Goal: Ask a question

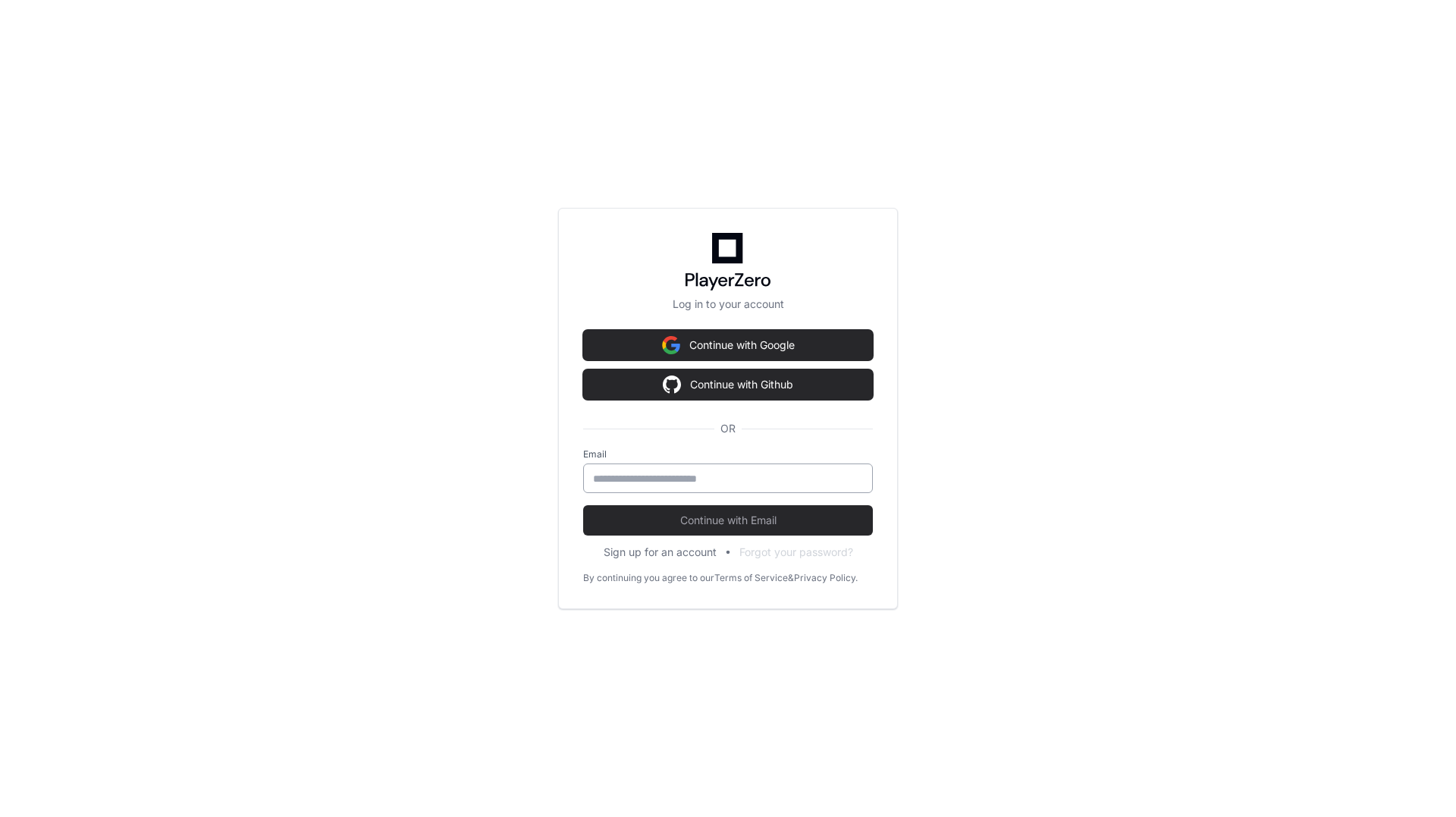
click at [690, 481] on input "email" at bounding box center [727, 478] width 270 height 15
type input "**********"
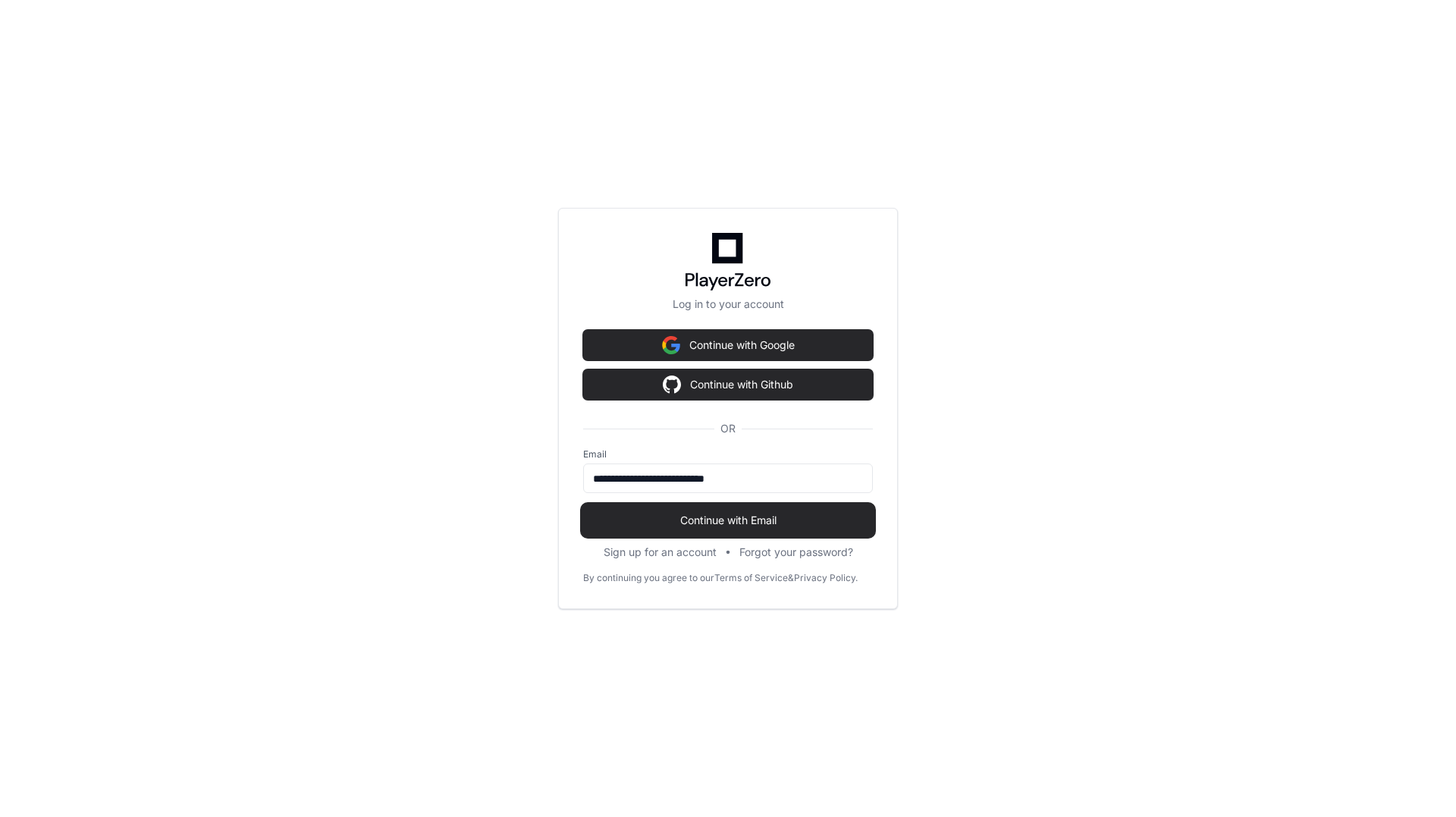
click at [704, 523] on span "Continue with Email" at bounding box center [728, 520] width 290 height 15
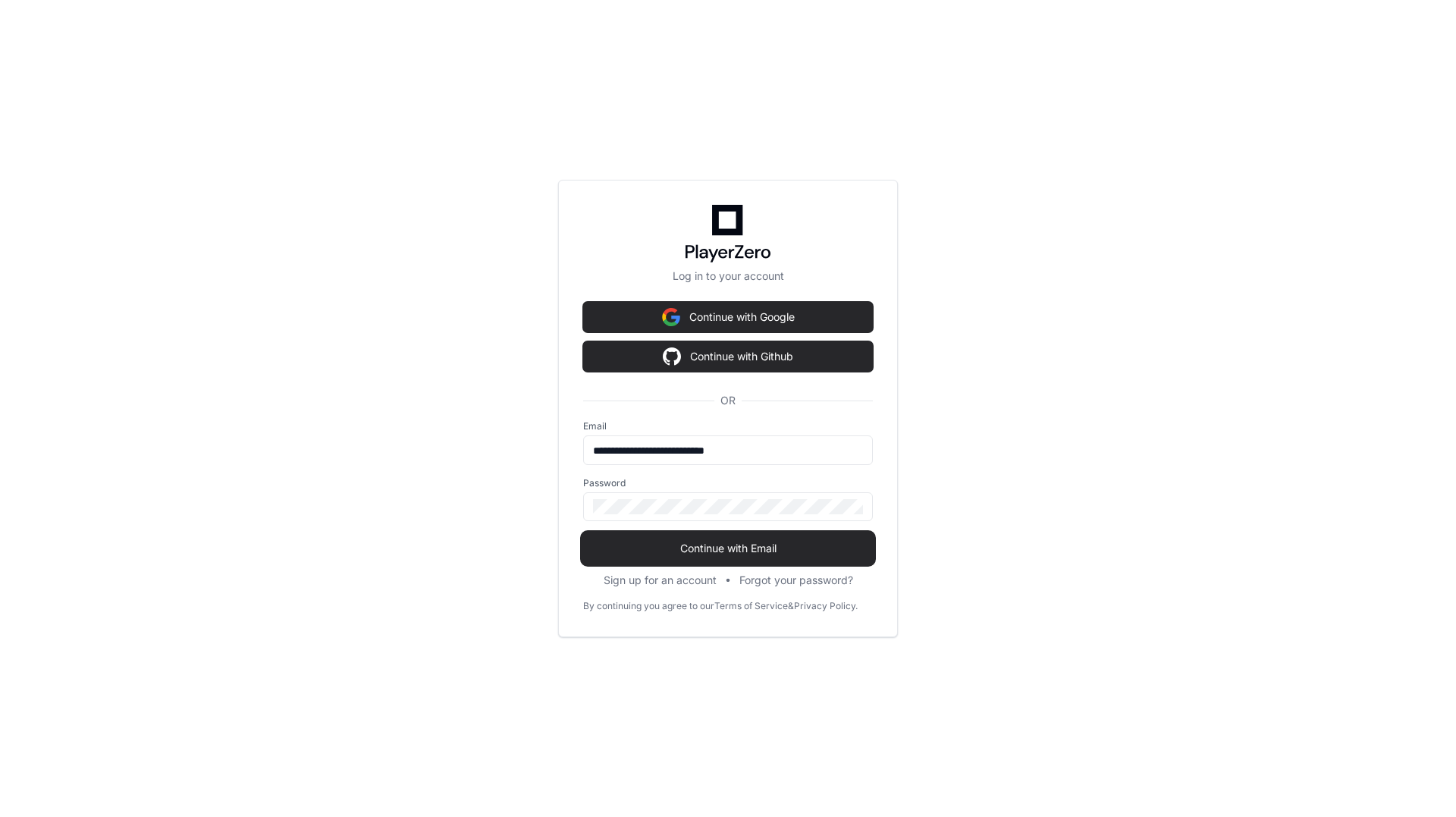
click at [701, 547] on span "Continue with Email" at bounding box center [728, 548] width 290 height 15
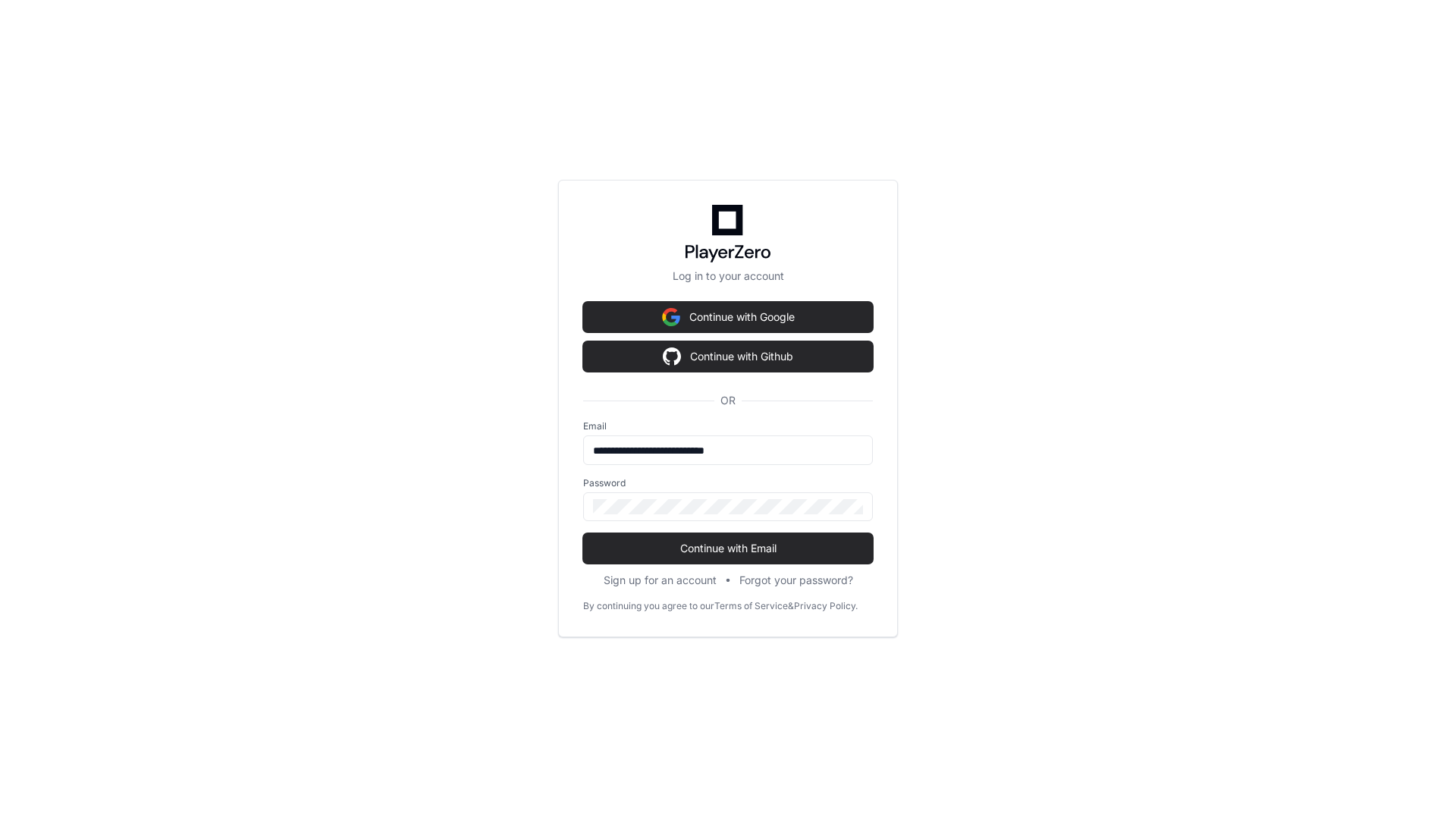
click at [1107, 565] on div "**********" at bounding box center [728, 408] width 1456 height 817
click at [788, 514] on div at bounding box center [728, 506] width 290 height 29
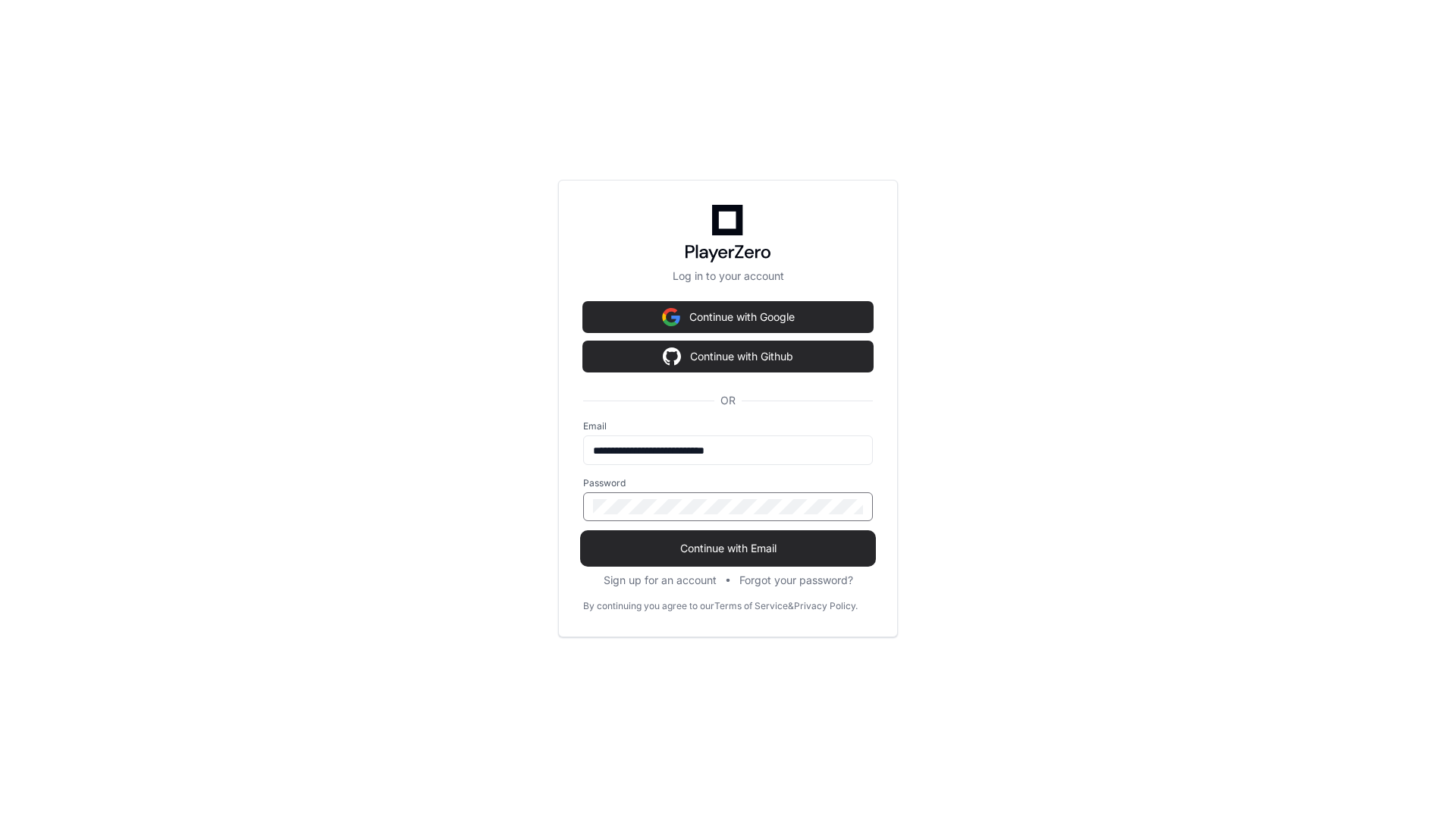
click at [775, 546] on span "Continue with Email" at bounding box center [728, 548] width 290 height 15
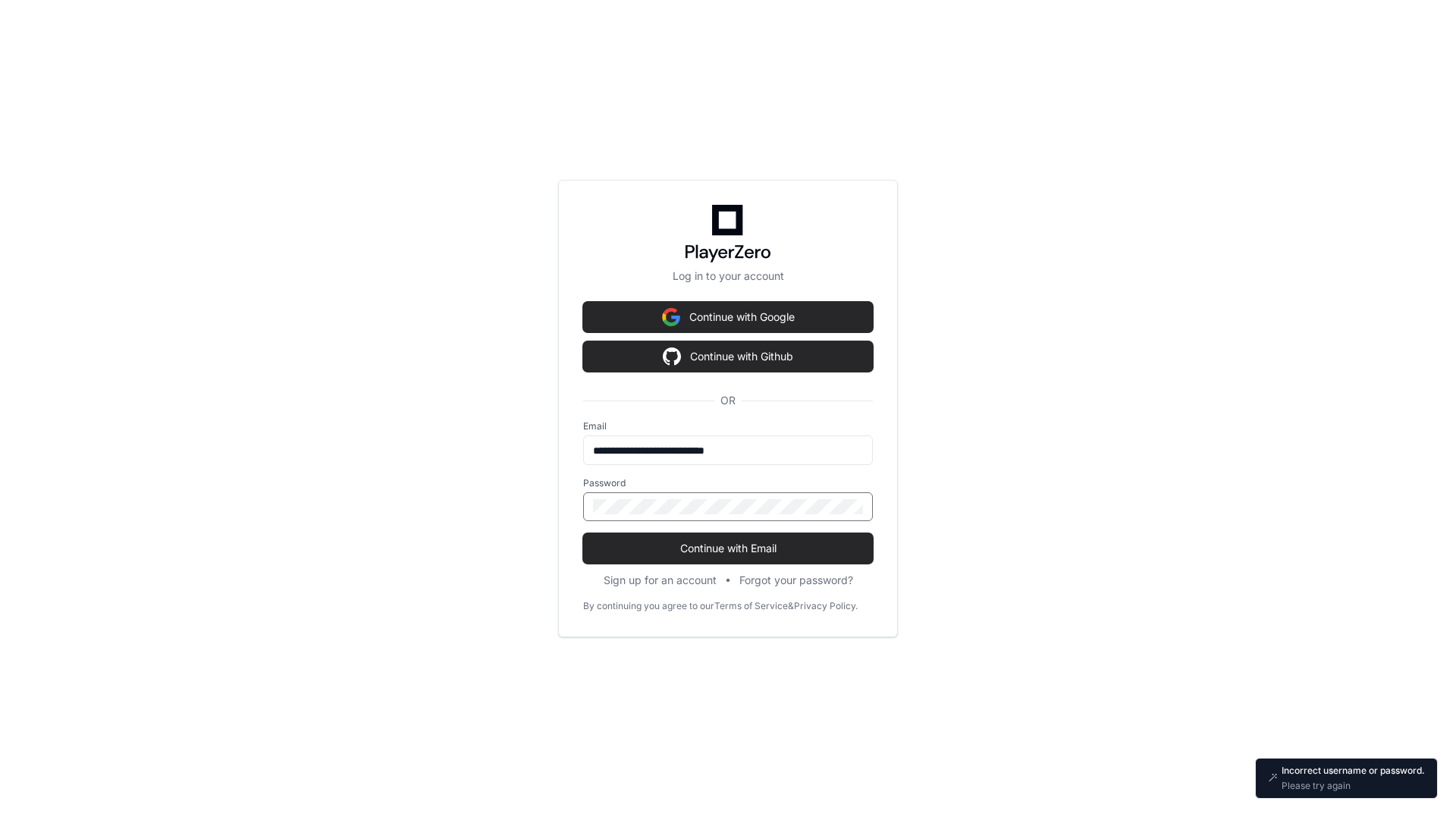
click at [579, 510] on div "**********" at bounding box center [727, 408] width 340 height 457
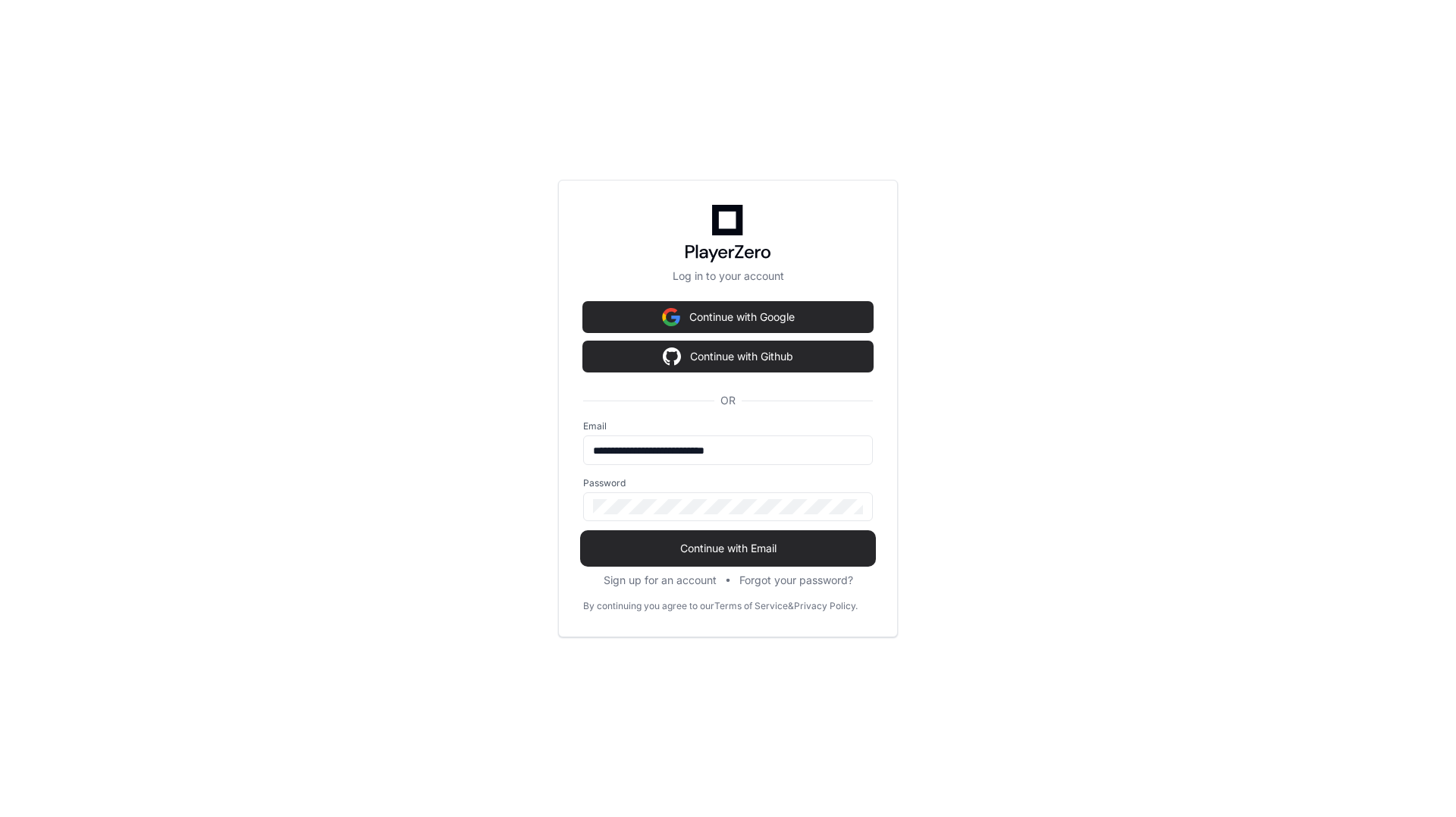
click at [745, 558] on button "Continue with Email" at bounding box center [728, 548] width 290 height 30
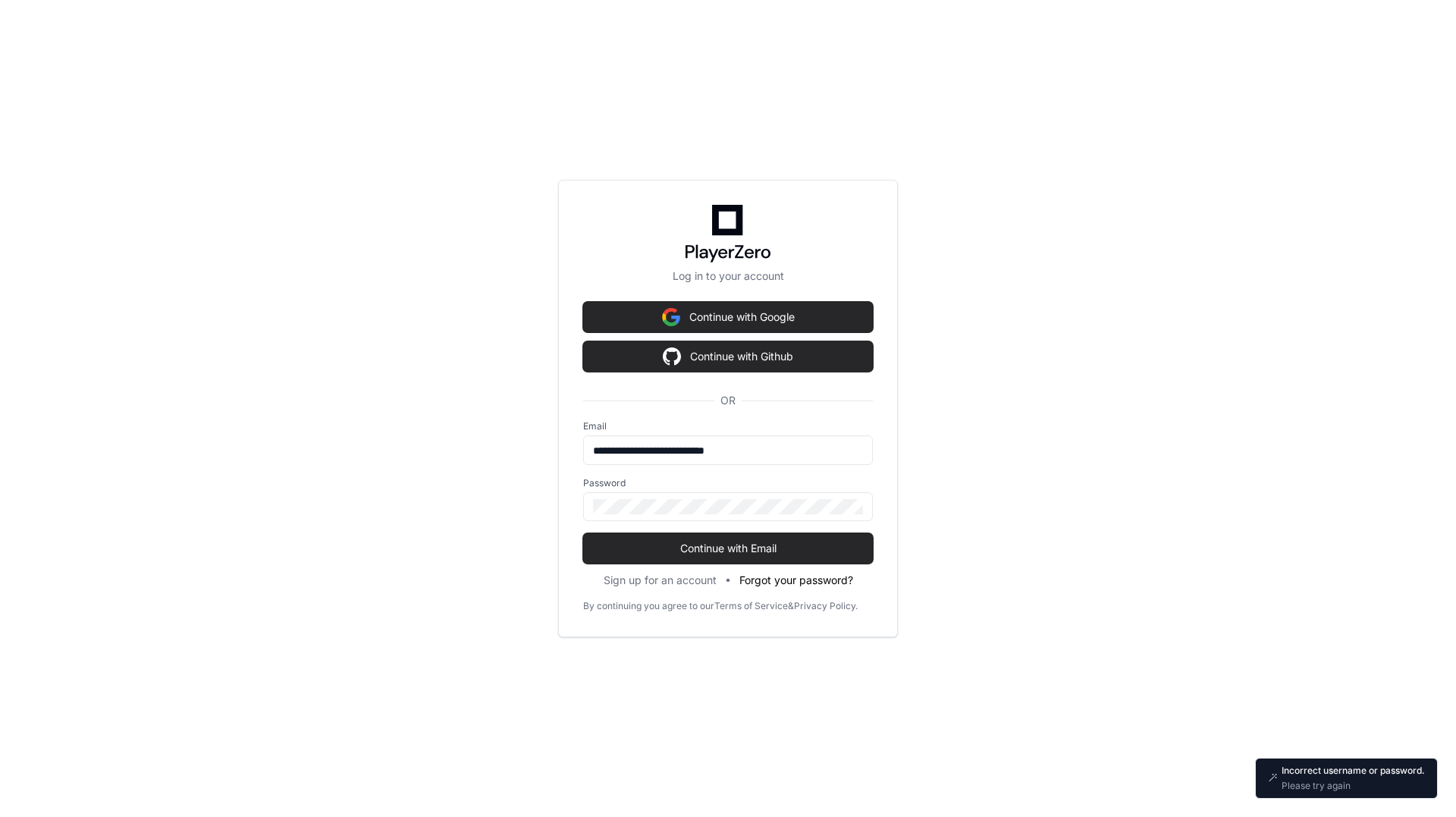
click at [784, 577] on button "Forgot your password?" at bounding box center [796, 580] width 114 height 15
click at [1312, 784] on p "Go to your inbox to continue." at bounding box center [1341, 786] width 166 height 12
click at [559, 523] on div "**********" at bounding box center [727, 408] width 340 height 457
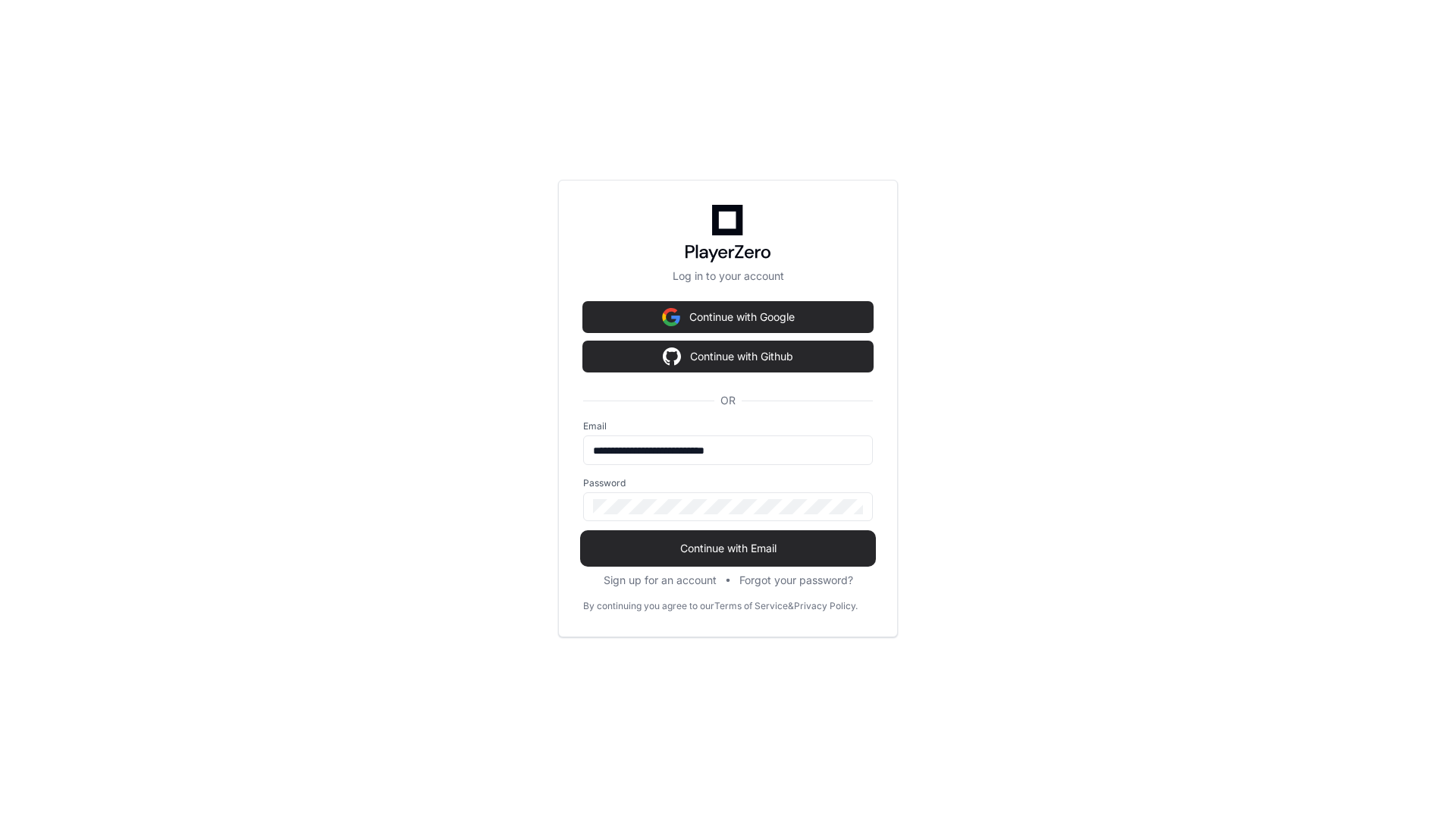
click at [701, 549] on span "Continue with Email" at bounding box center [728, 548] width 290 height 15
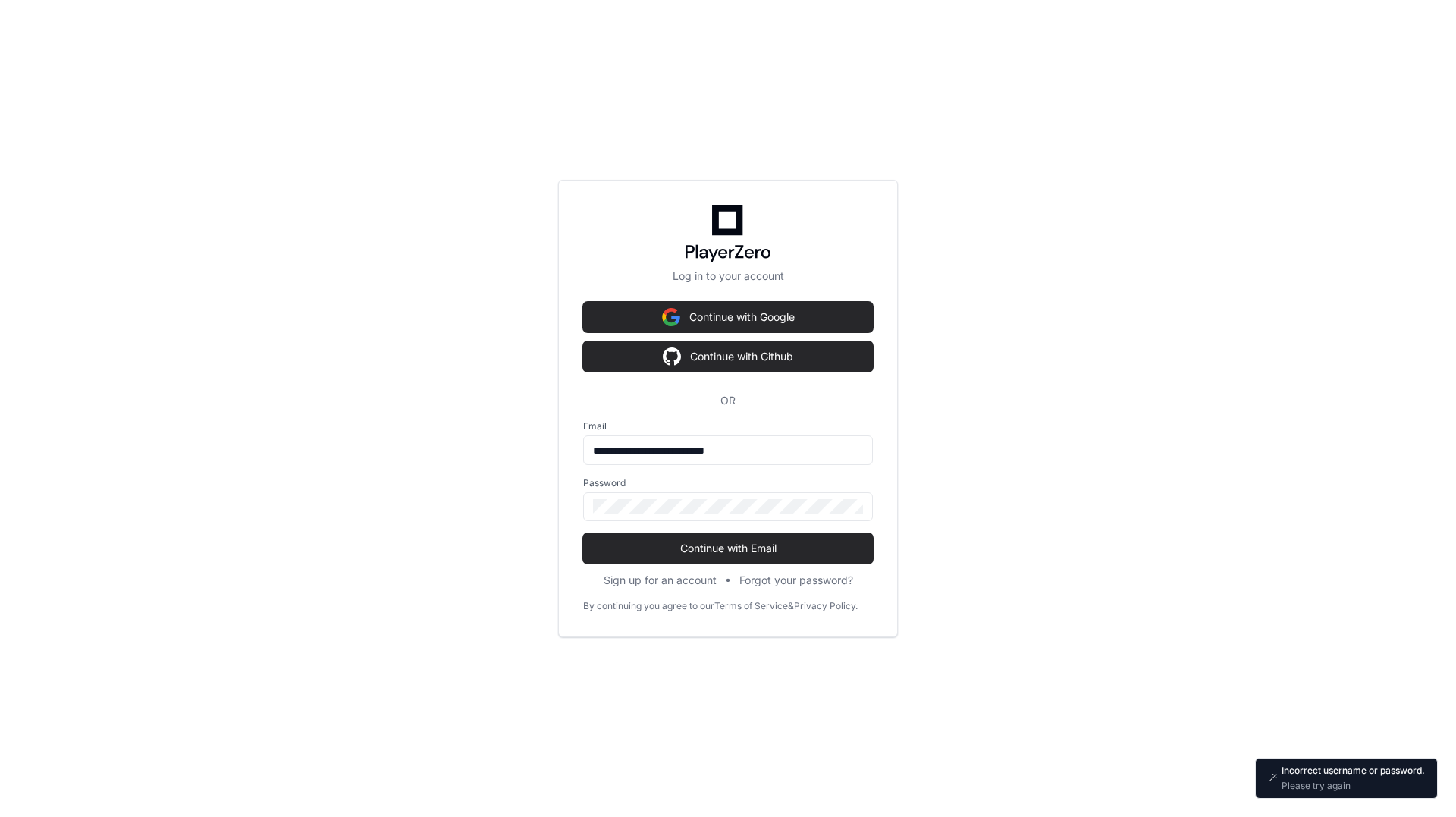
click at [1308, 789] on p "Please try again" at bounding box center [1353, 786] width 143 height 12
click at [1321, 771] on p "Incorrect username or password." at bounding box center [1353, 771] width 143 height 12
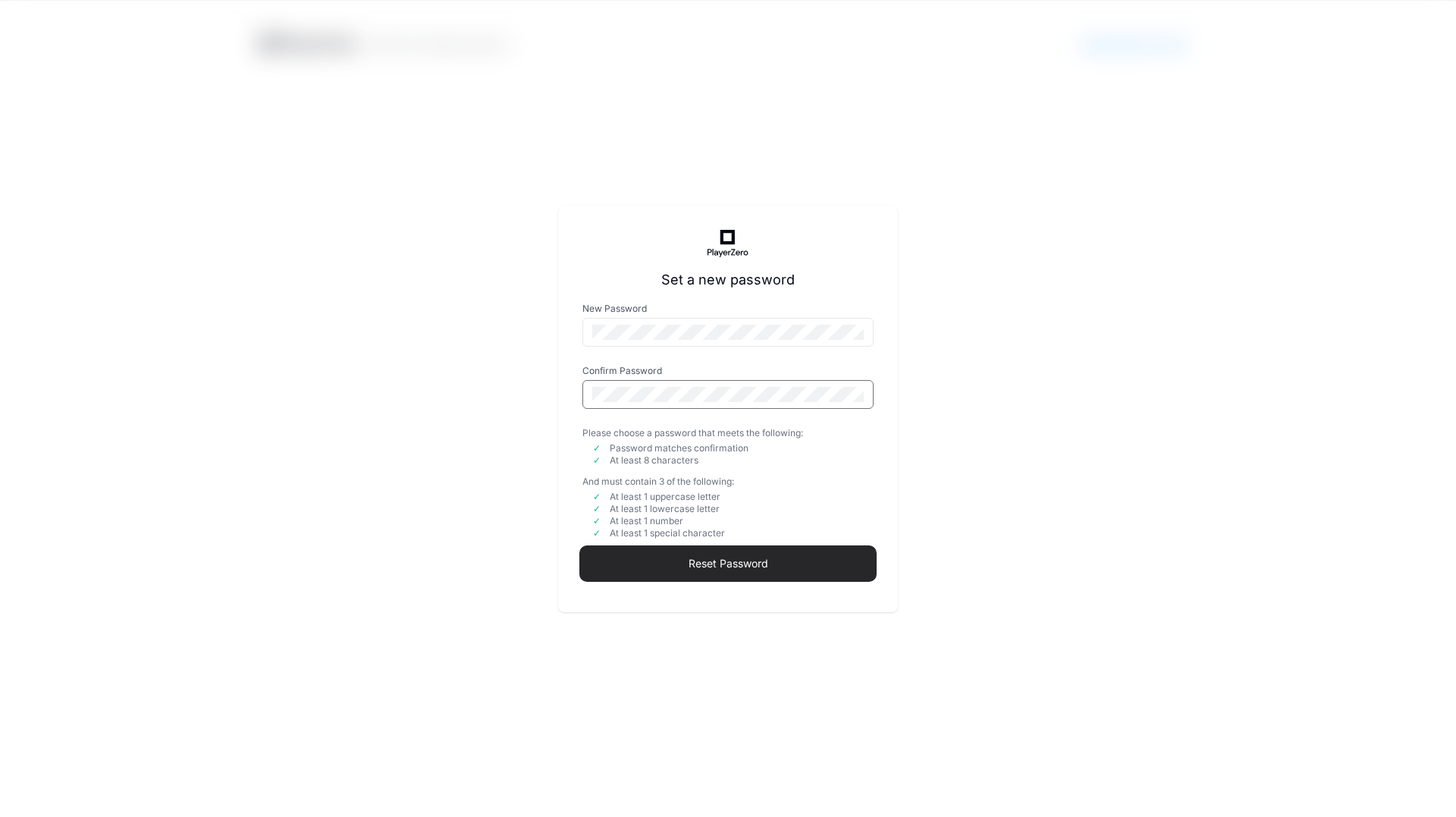
click at [752, 566] on span "Reset Password" at bounding box center [728, 563] width 291 height 15
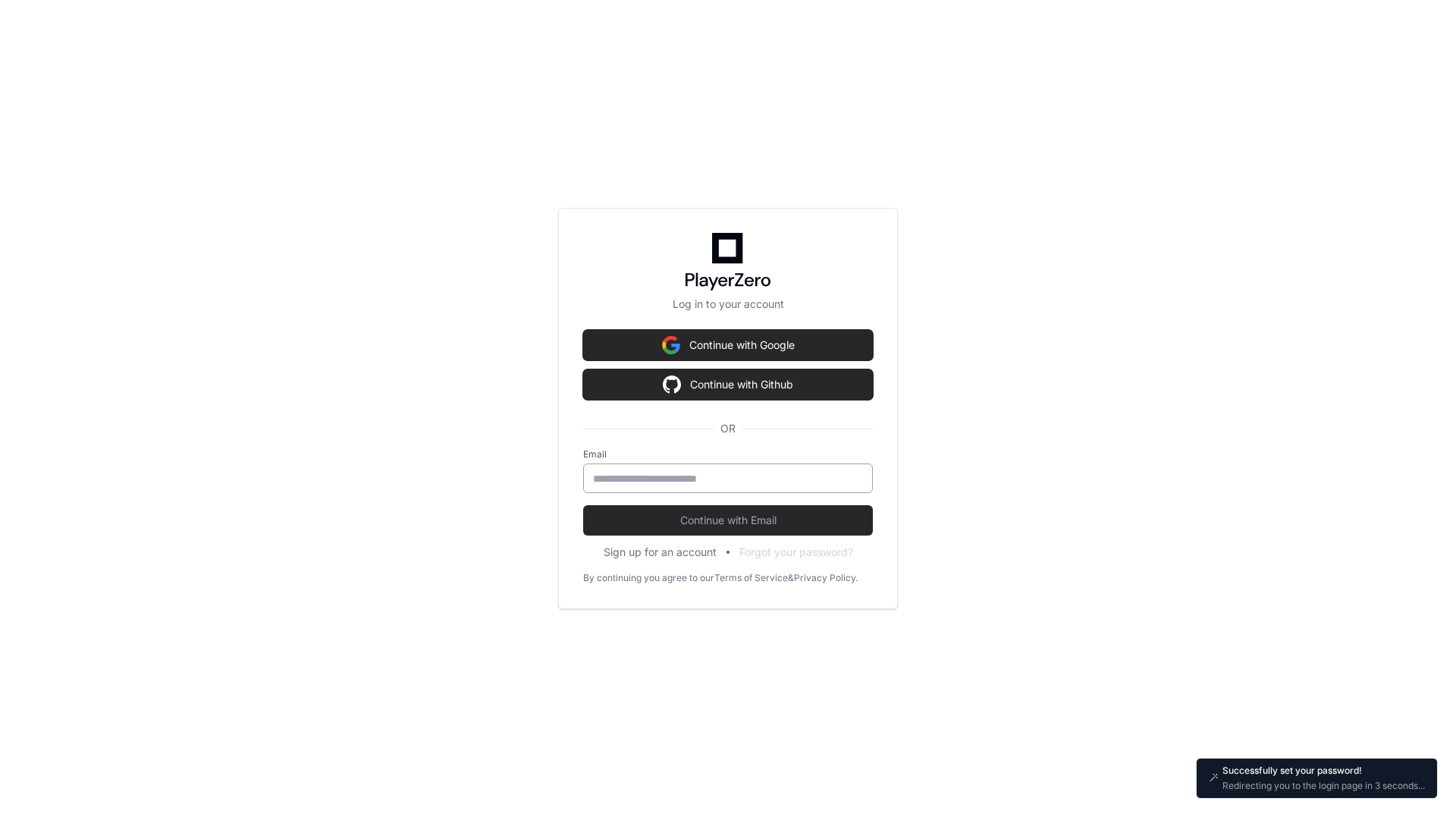
click at [681, 476] on input "email" at bounding box center [727, 478] width 270 height 15
type input "**********"
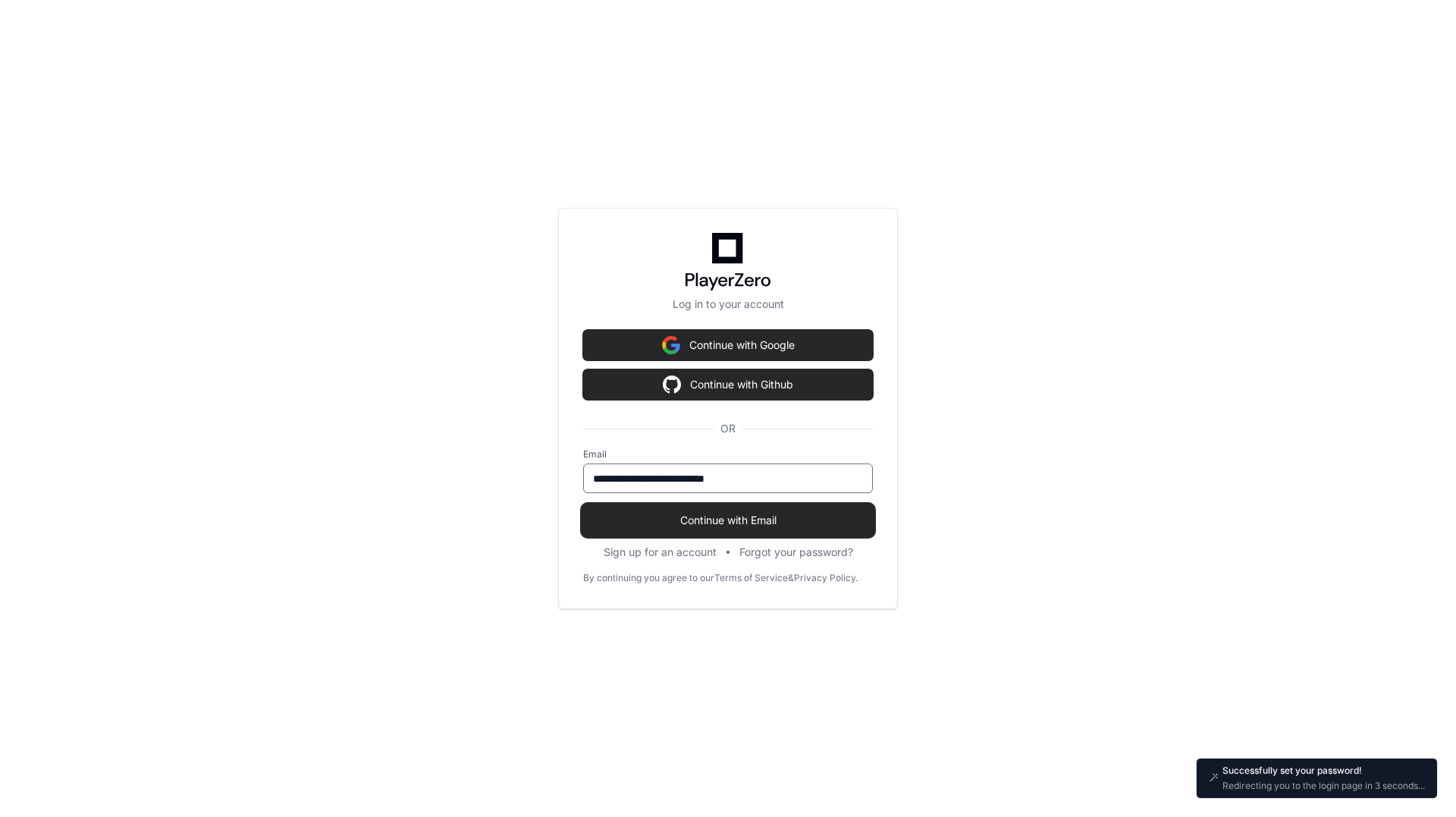
click at [685, 524] on span "Continue with Email" at bounding box center [728, 520] width 290 height 15
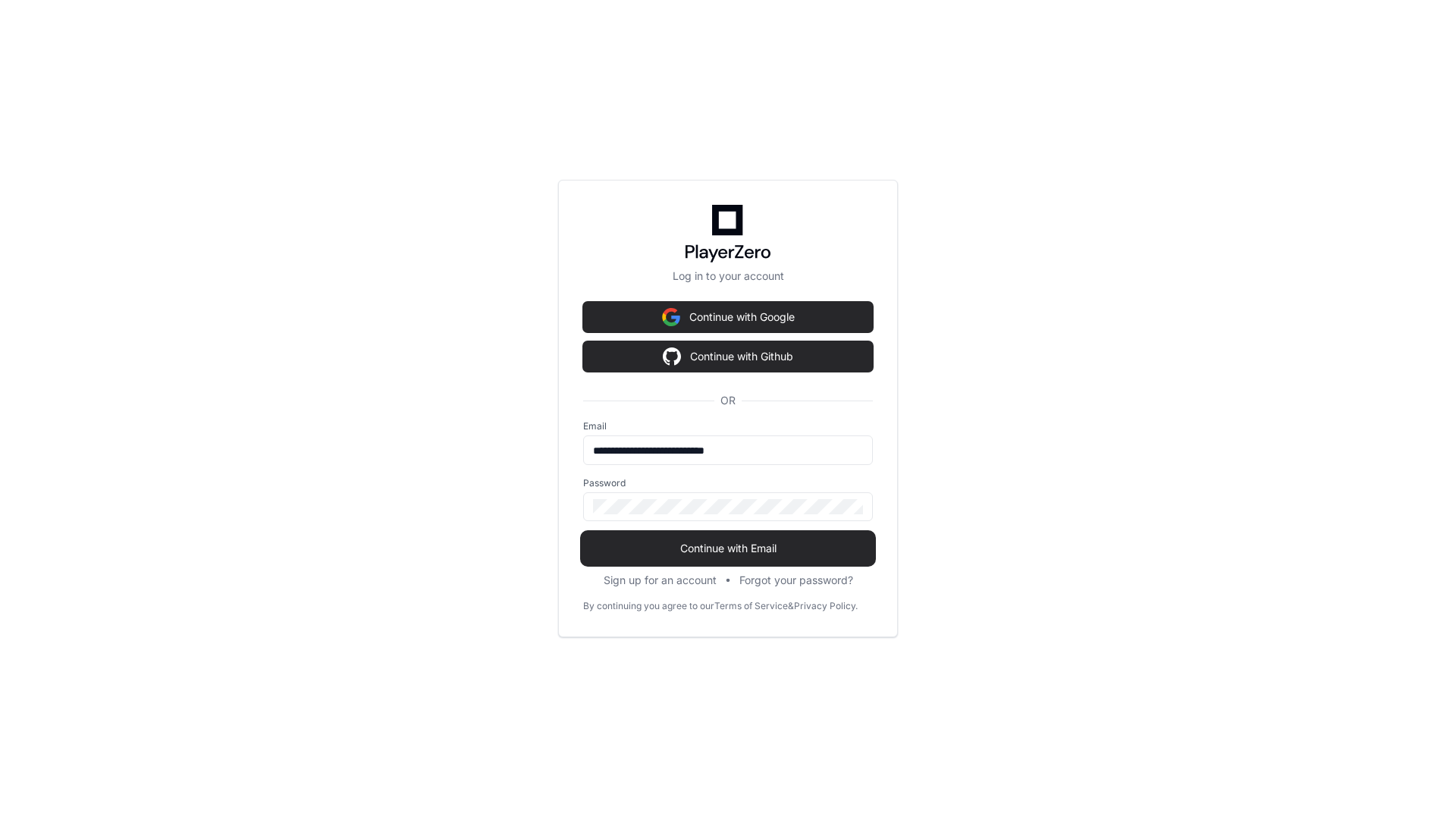
click at [725, 546] on span "Continue with Email" at bounding box center [728, 548] width 290 height 15
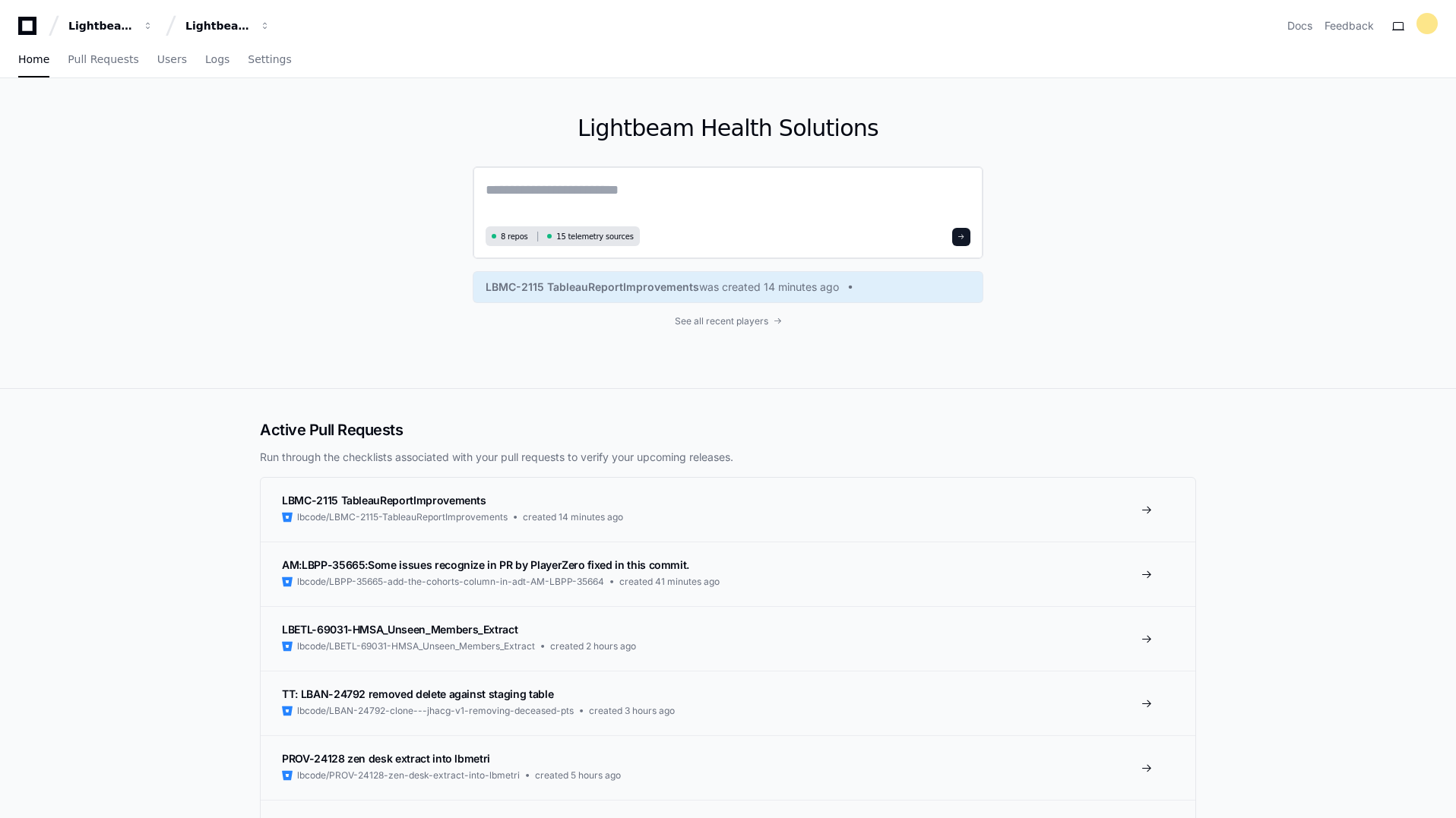
click at [572, 187] on textarea at bounding box center [728, 201] width 485 height 43
paste textarea "**********"
drag, startPoint x: 624, startPoint y: 195, endPoint x: 489, endPoint y: 195, distance: 135.0
click at [488, 195] on textarea "**********" at bounding box center [728, 201] width 485 height 43
paste textarea "**********"
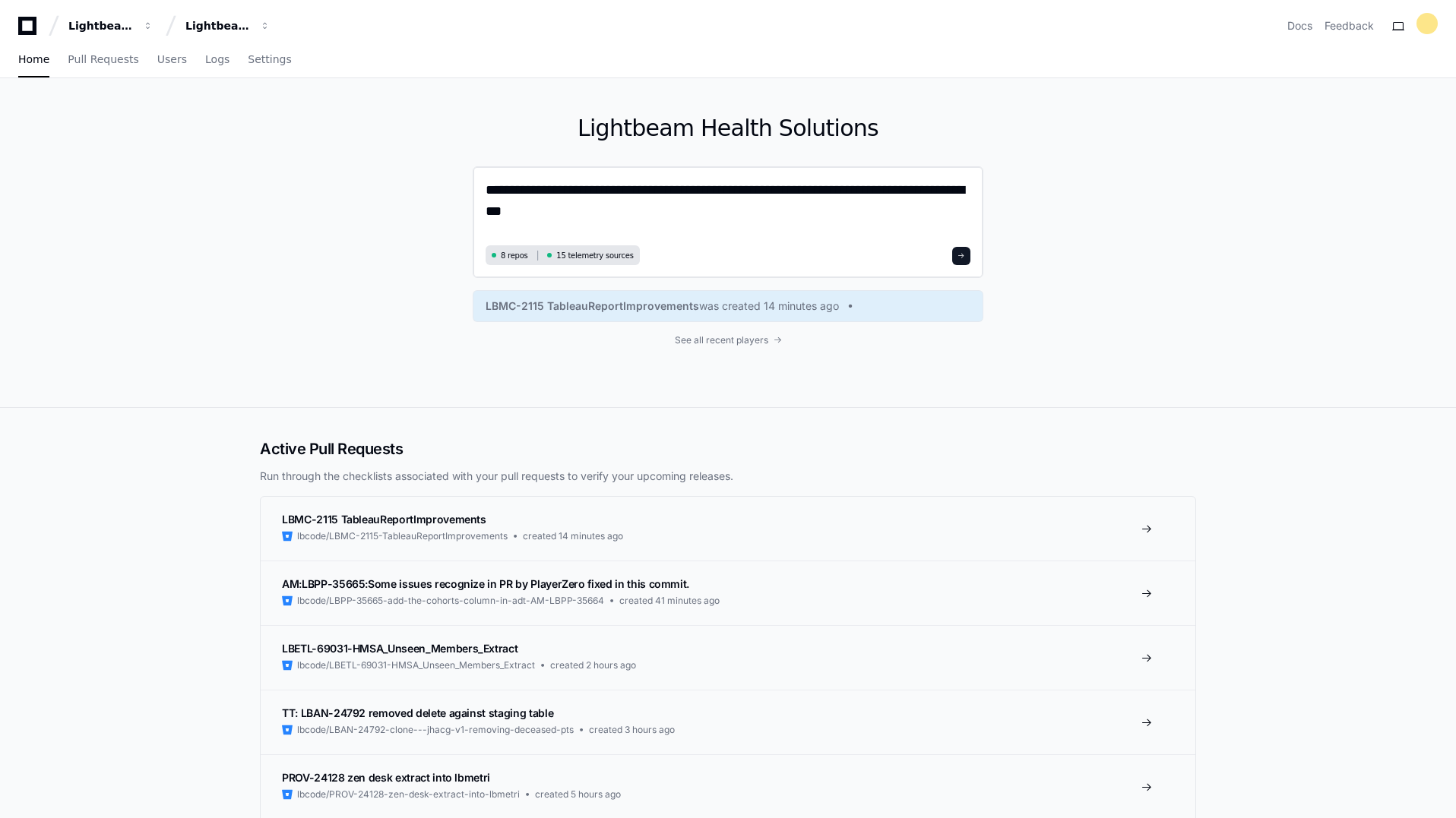
type textarea "**********"
click at [965, 253] on span at bounding box center [961, 256] width 8 height 8
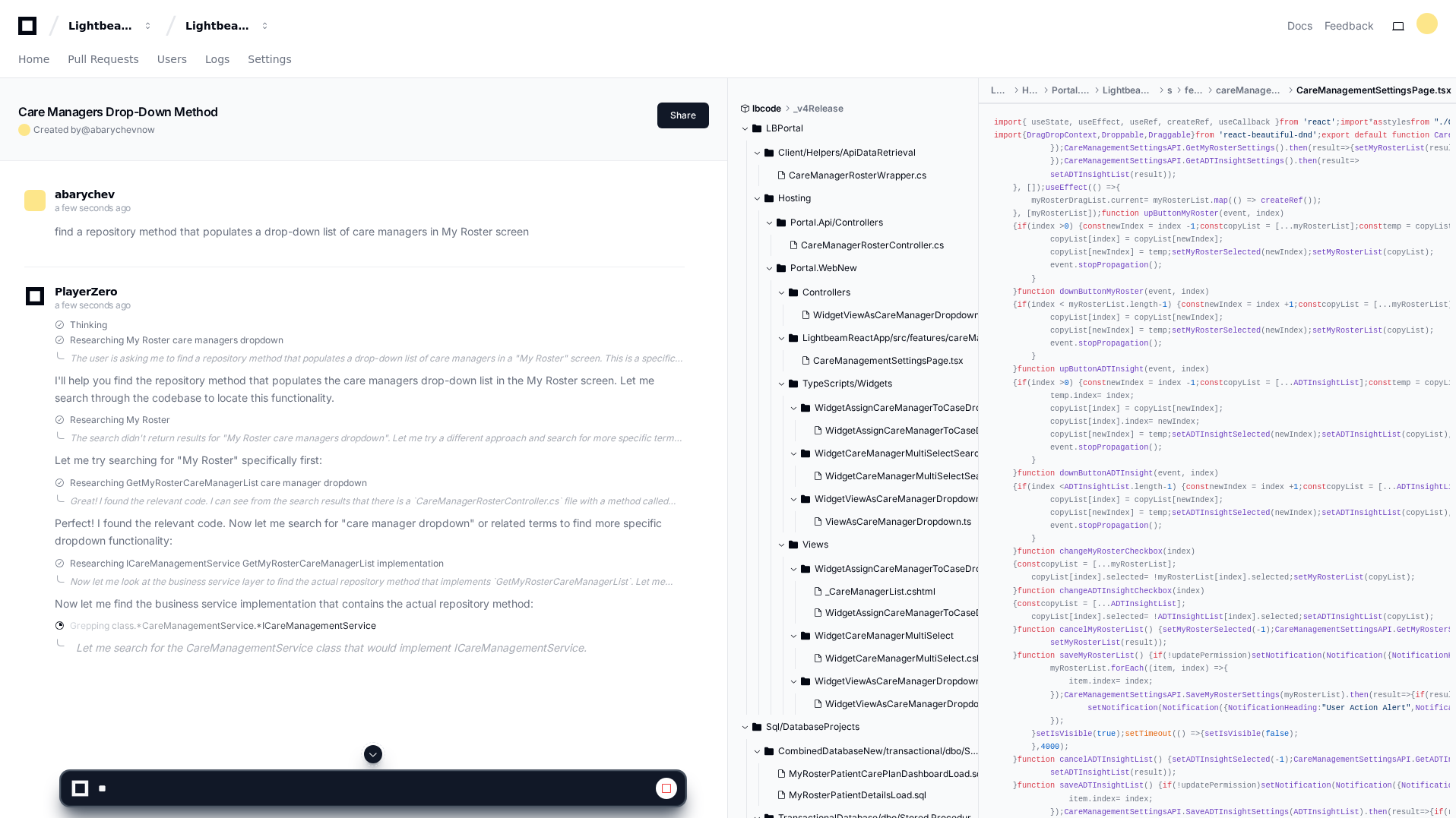
click at [323, 564] on span "Researching ICareManagementService GetMyRosterCareManagerList implementation" at bounding box center [256, 564] width 374 height 12
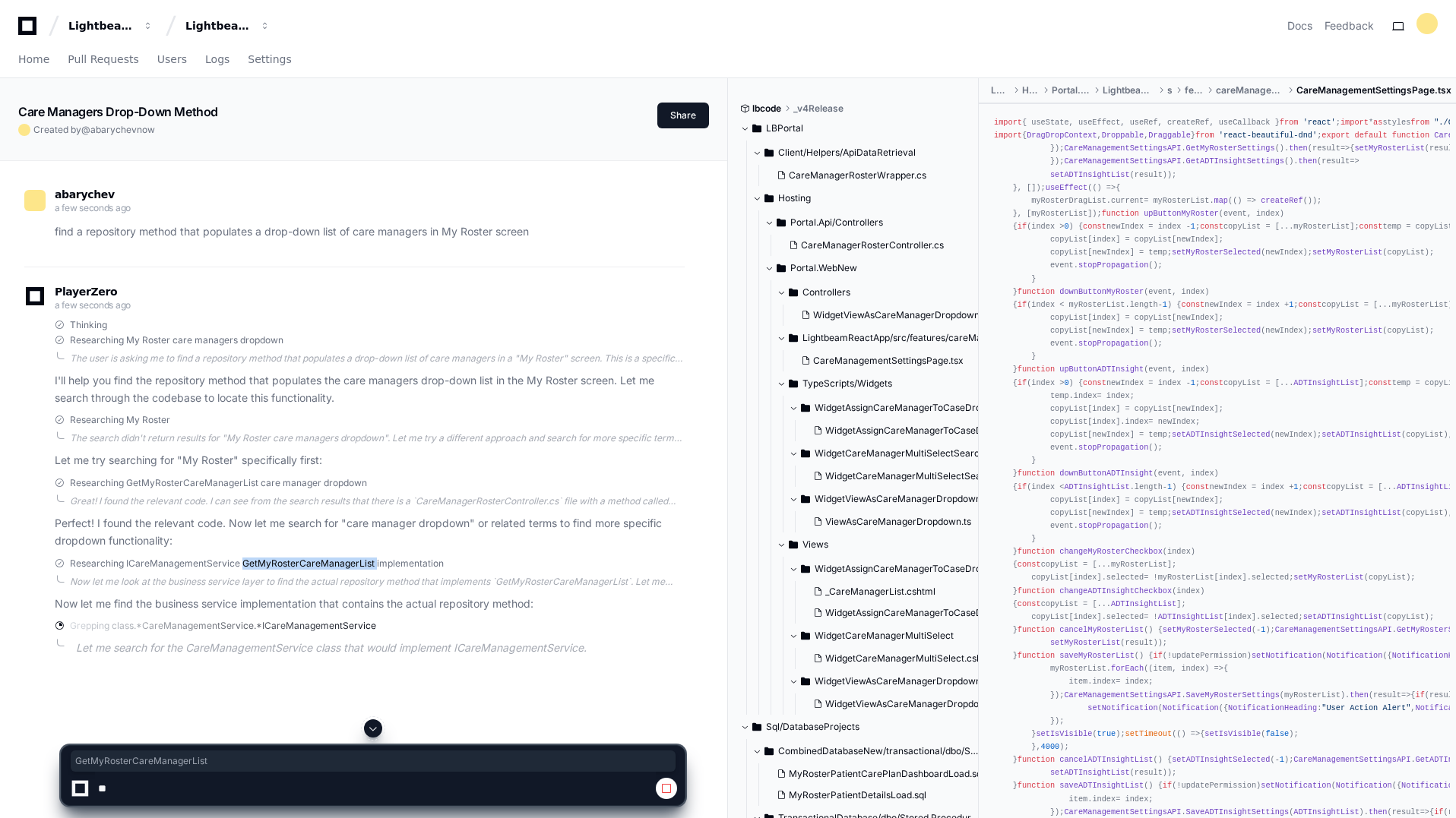
copy span "GetMyRosterCareManagerList"
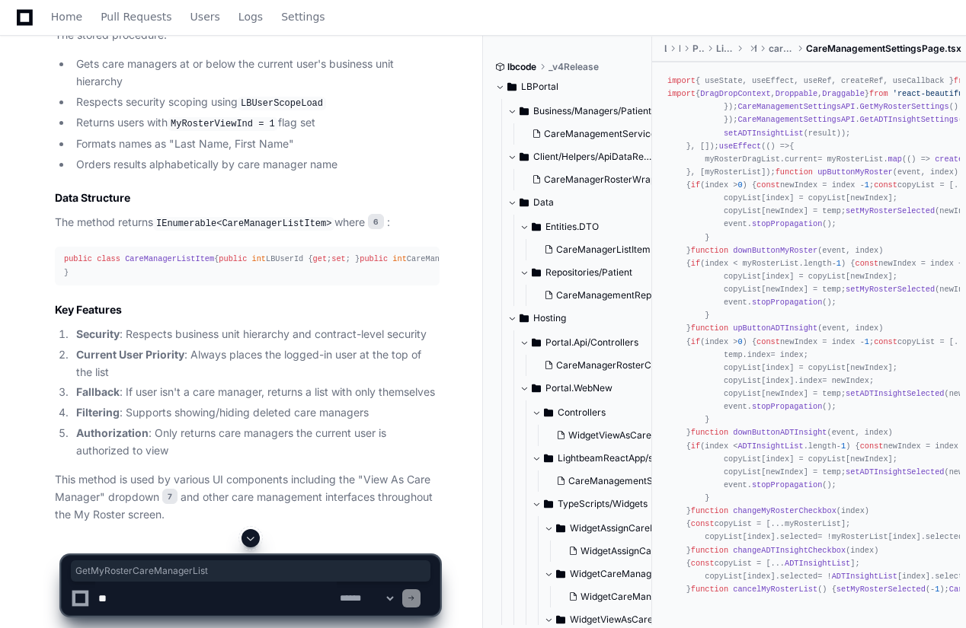
scroll to position [2578, 0]
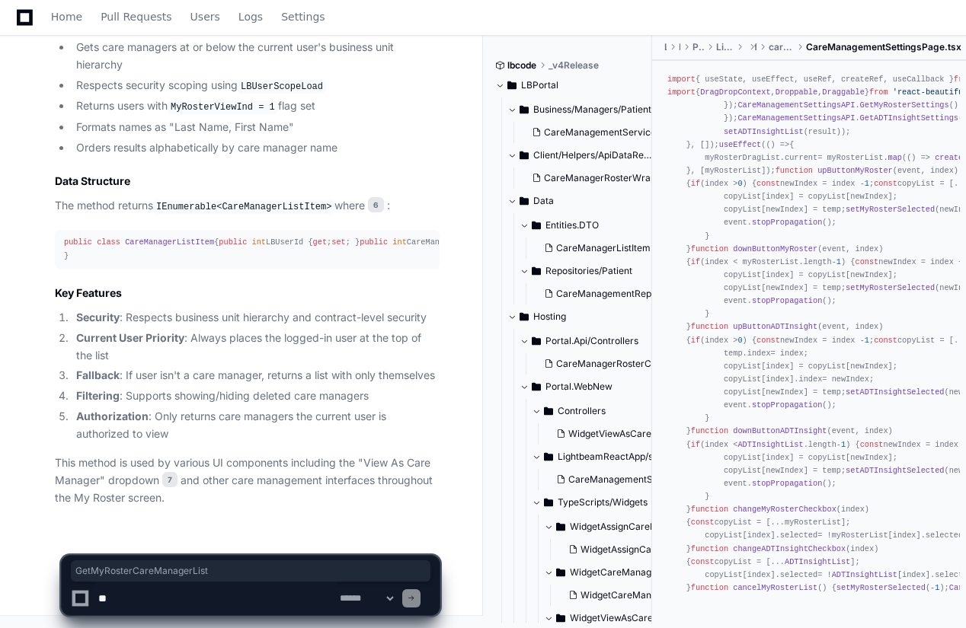
click at [131, 595] on textarea at bounding box center [215, 599] width 241 height 34
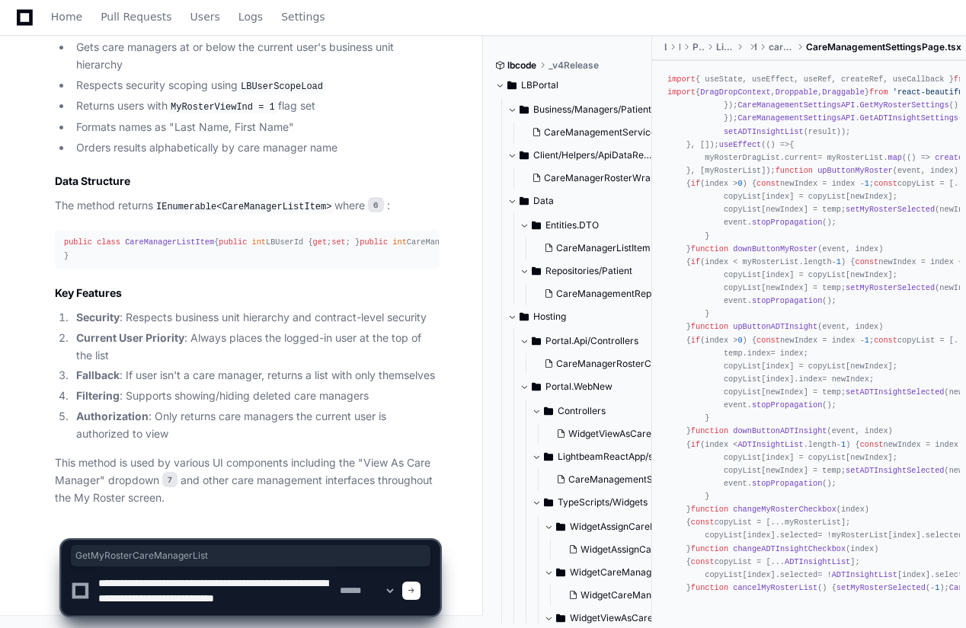
scroll to position [5, 0]
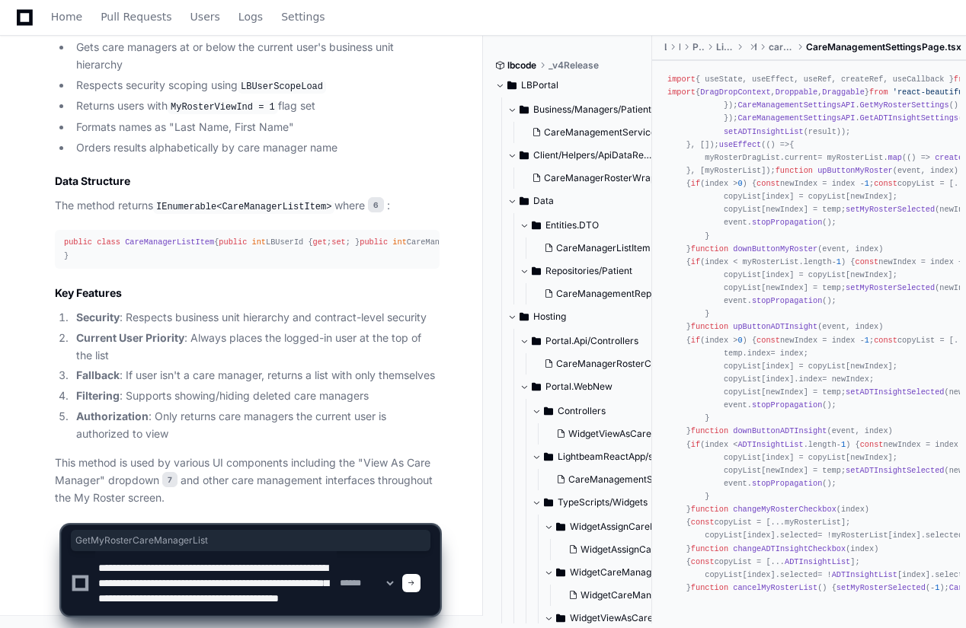
type textarea "**********"
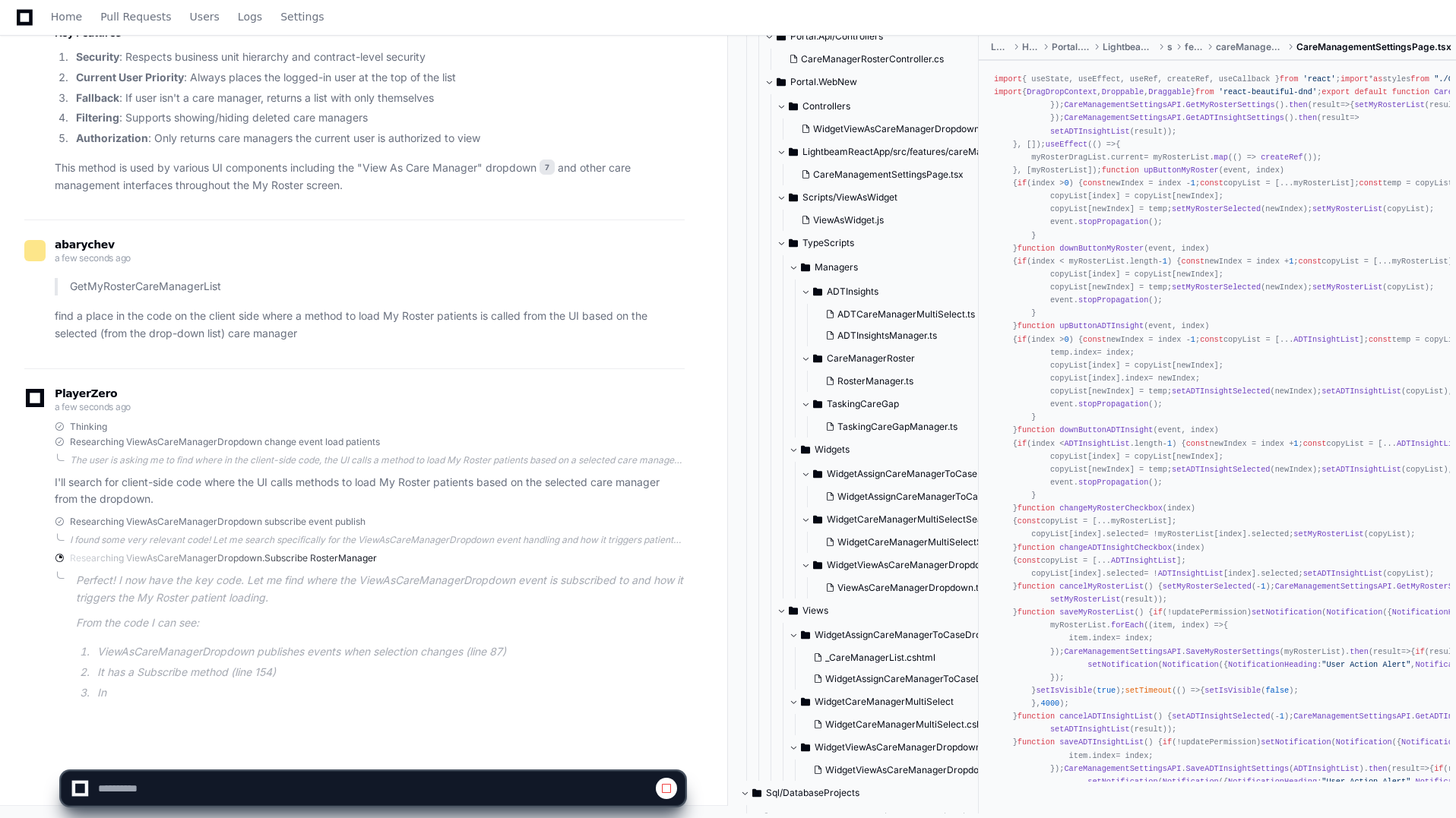
scroll to position [2707, 0]
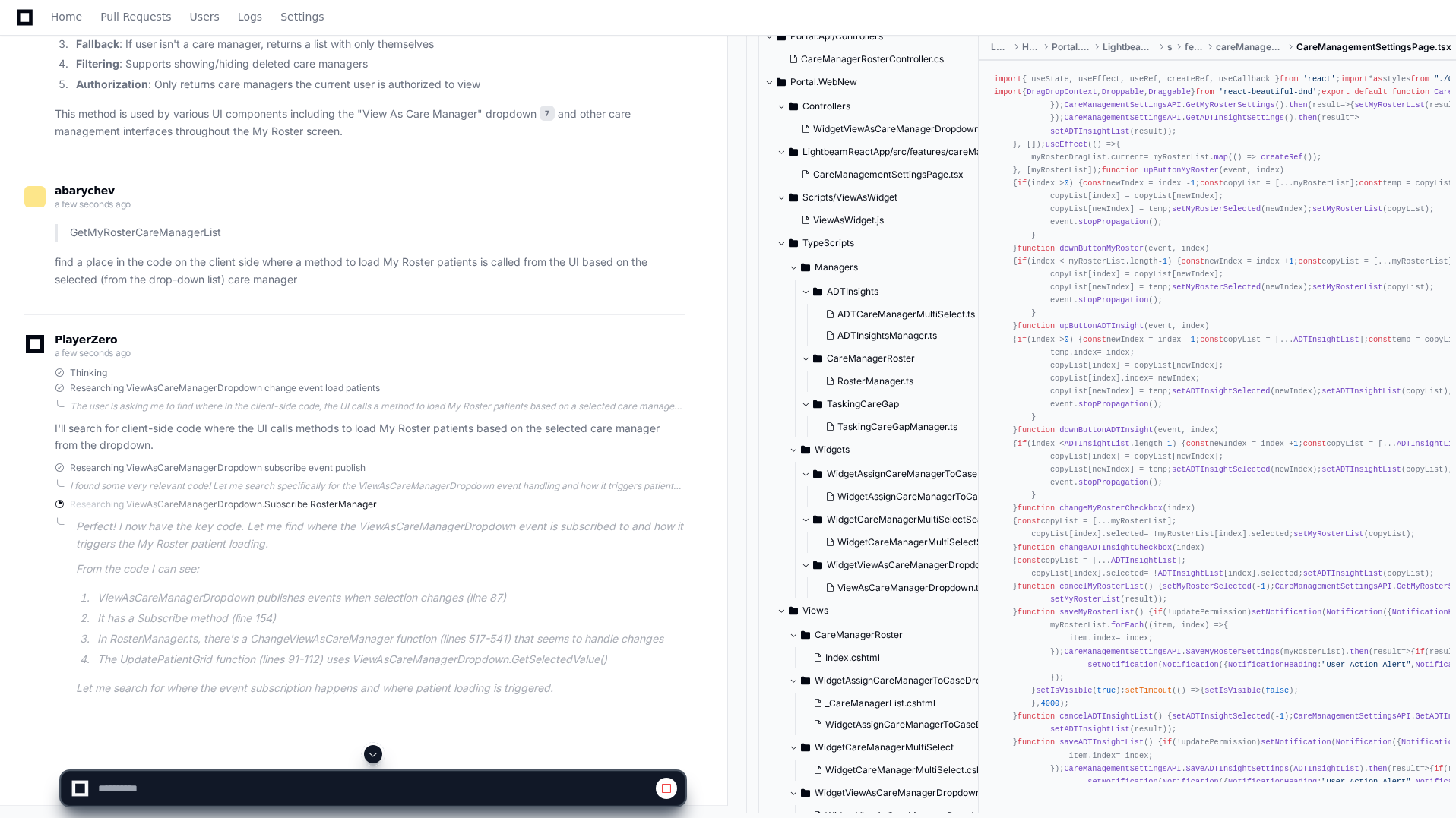
click at [291, 648] on li "In RosterManager.ts, there's a ChangeViewAsCareManager function (lines 517-541)…" at bounding box center [388, 639] width 592 height 18
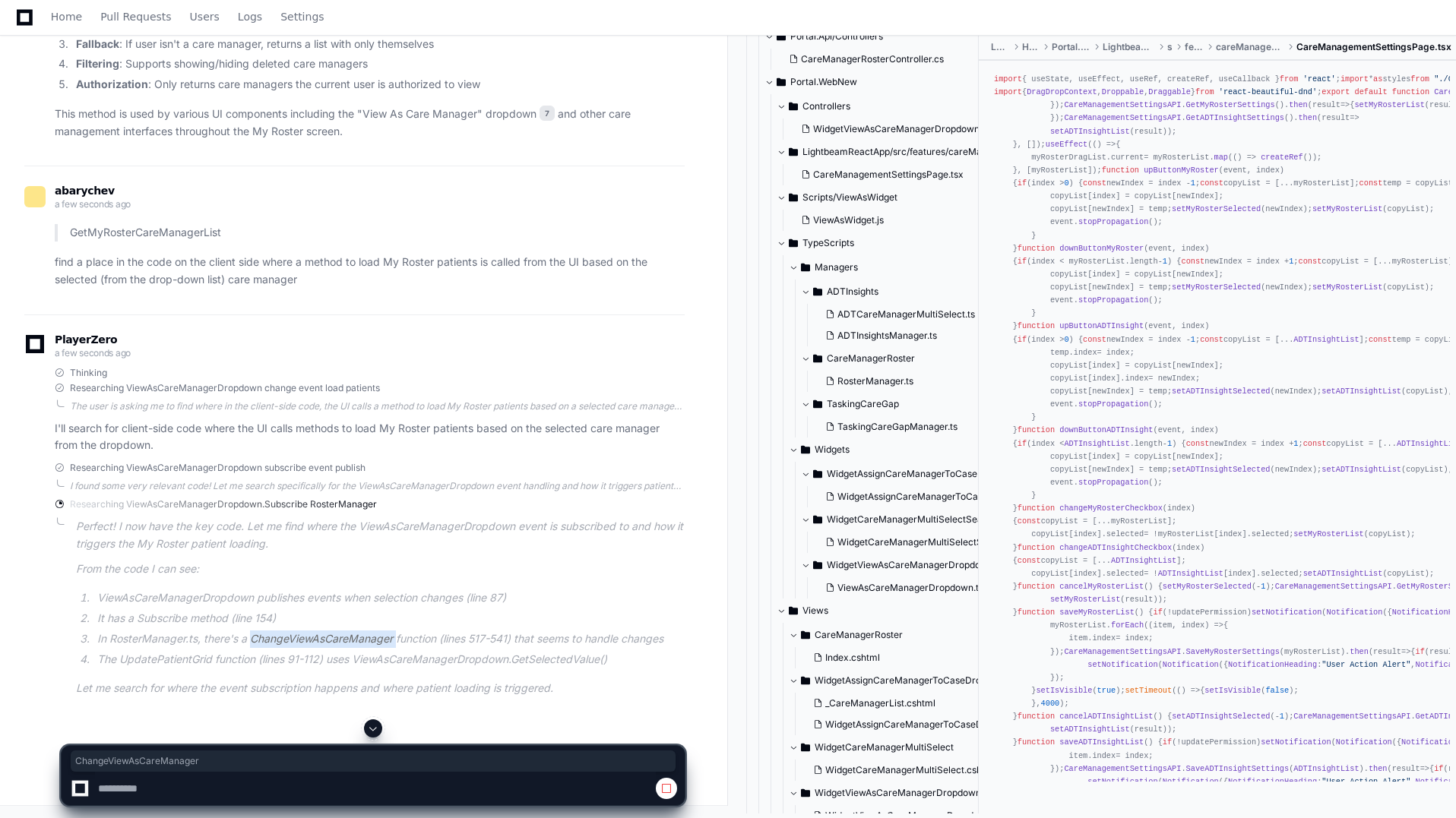
click at [291, 648] on li "In RosterManager.ts, there's a ChangeViewAsCareManager function (lines 517-541)…" at bounding box center [388, 639] width 592 height 18
drag, startPoint x: 198, startPoint y: 696, endPoint x: 110, endPoint y: 700, distance: 88.1
click at [110, 648] on li "In RosterManager.ts, there's a ChangeViewAsCareManager function (lines 517-541)…" at bounding box center [388, 639] width 592 height 18
copy li "RosterManager.ts"
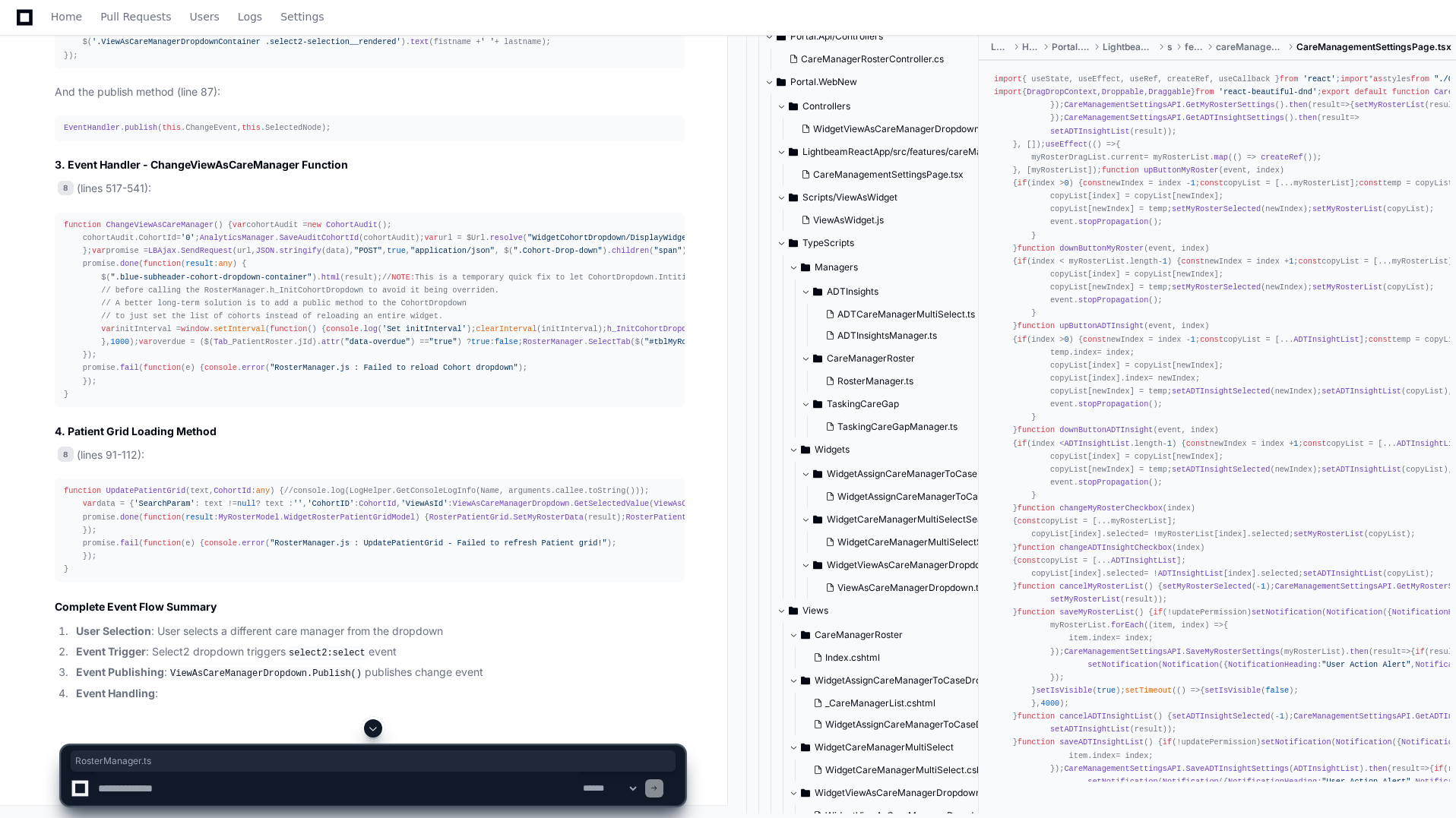
scroll to position [3585, 0]
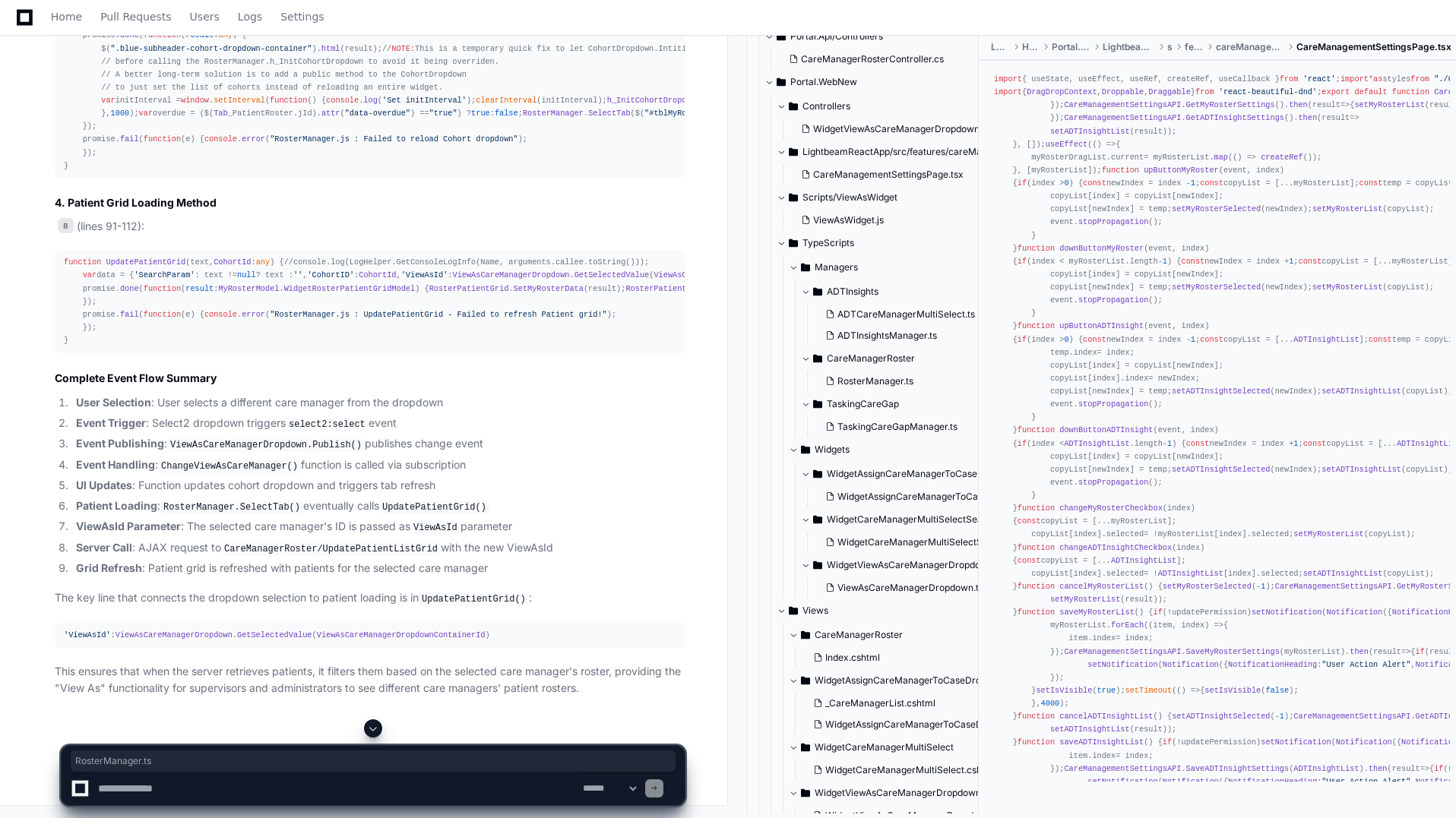
drag, startPoint x: 205, startPoint y: 553, endPoint x: 211, endPoint y: 547, distance: 8.5
click at [205, 105] on span "window" at bounding box center [195, 100] width 28 height 9
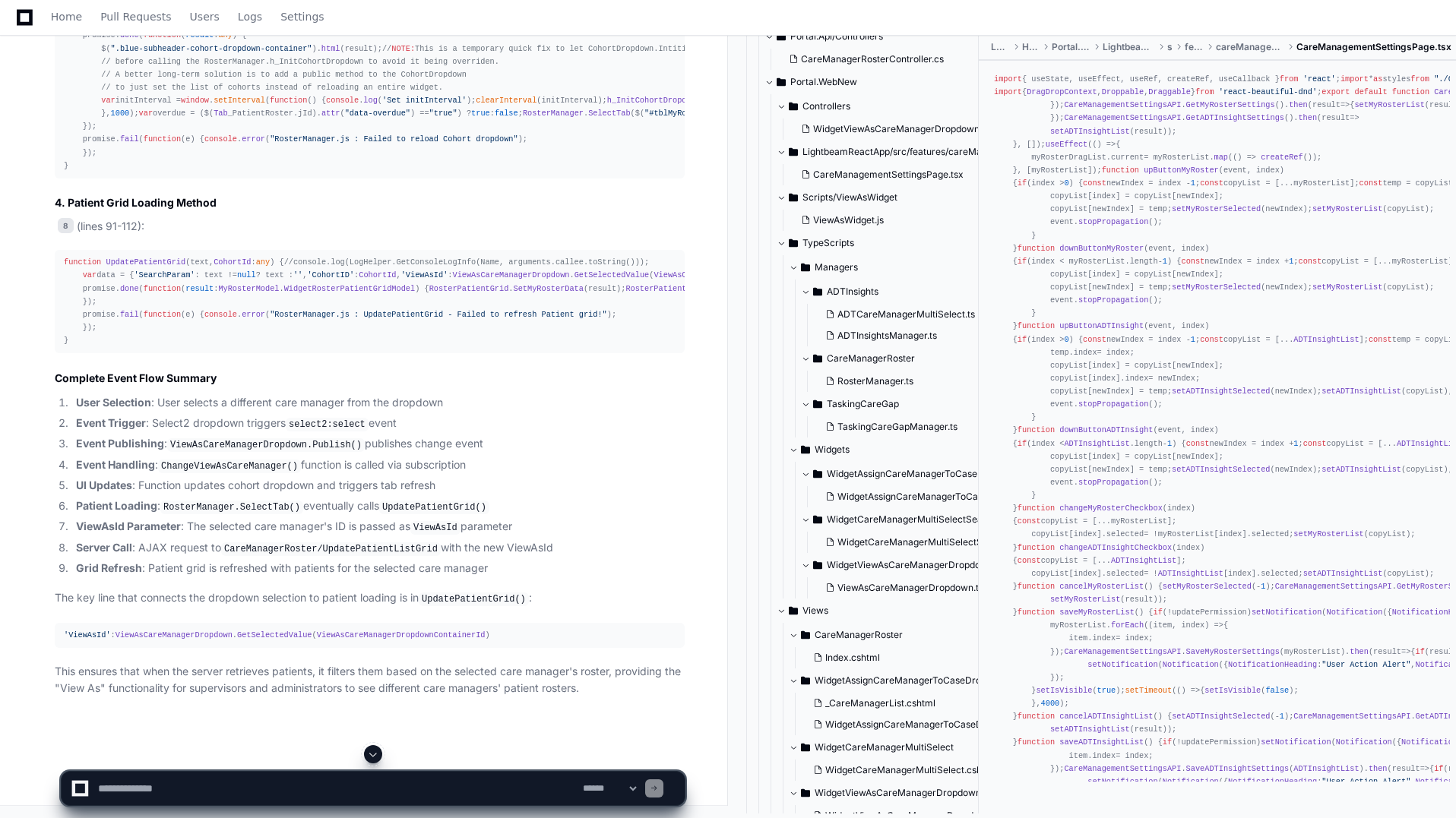
scroll to position [3813, 0]
click at [159, 266] on span "UpdatePatientGrid" at bounding box center [146, 261] width 80 height 9
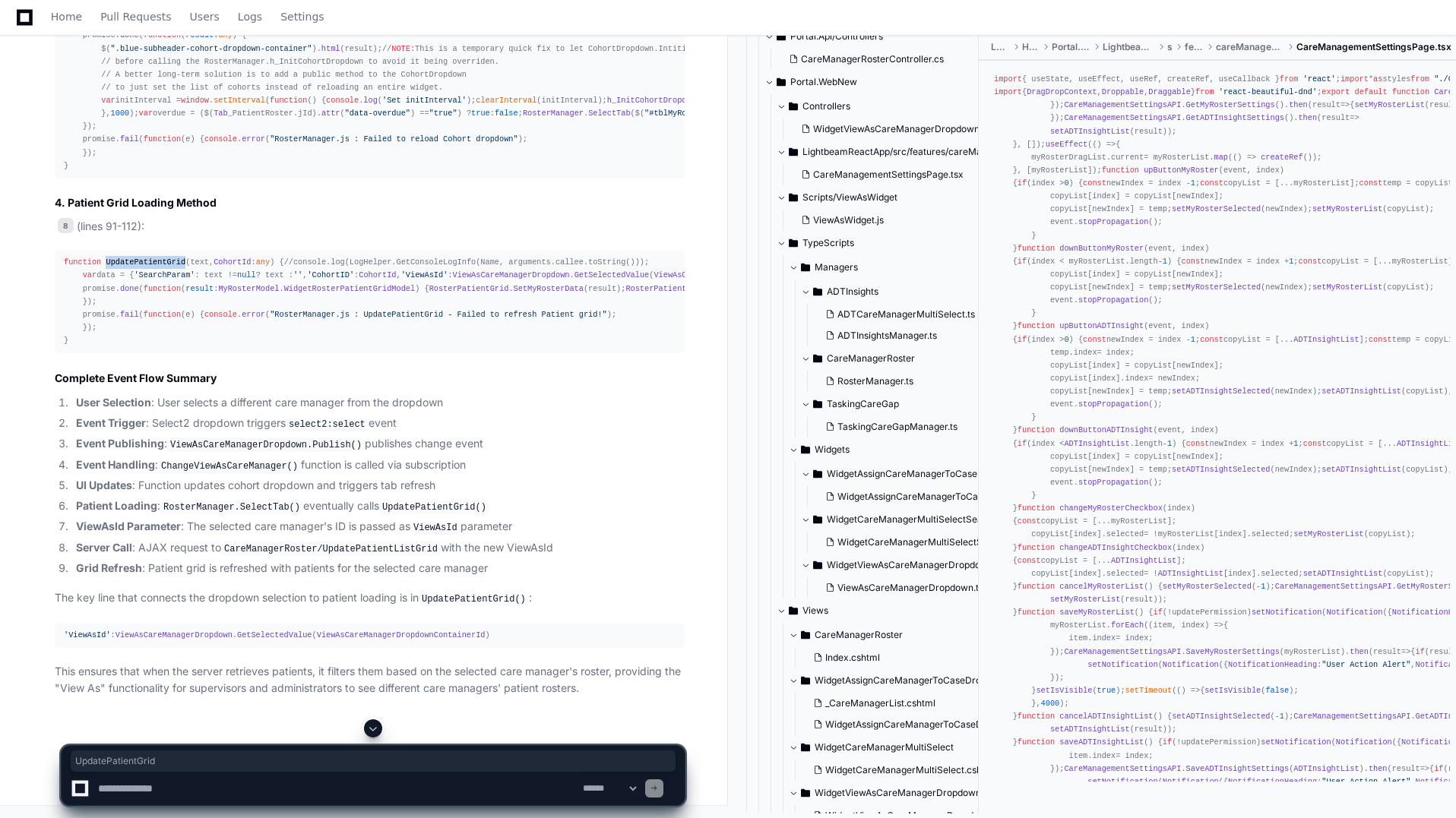
click at [159, 266] on span "UpdatePatientGrid" at bounding box center [146, 261] width 80 height 9
click at [251, 473] on code "ChangeViewAsCareManager()" at bounding box center [229, 467] width 143 height 14
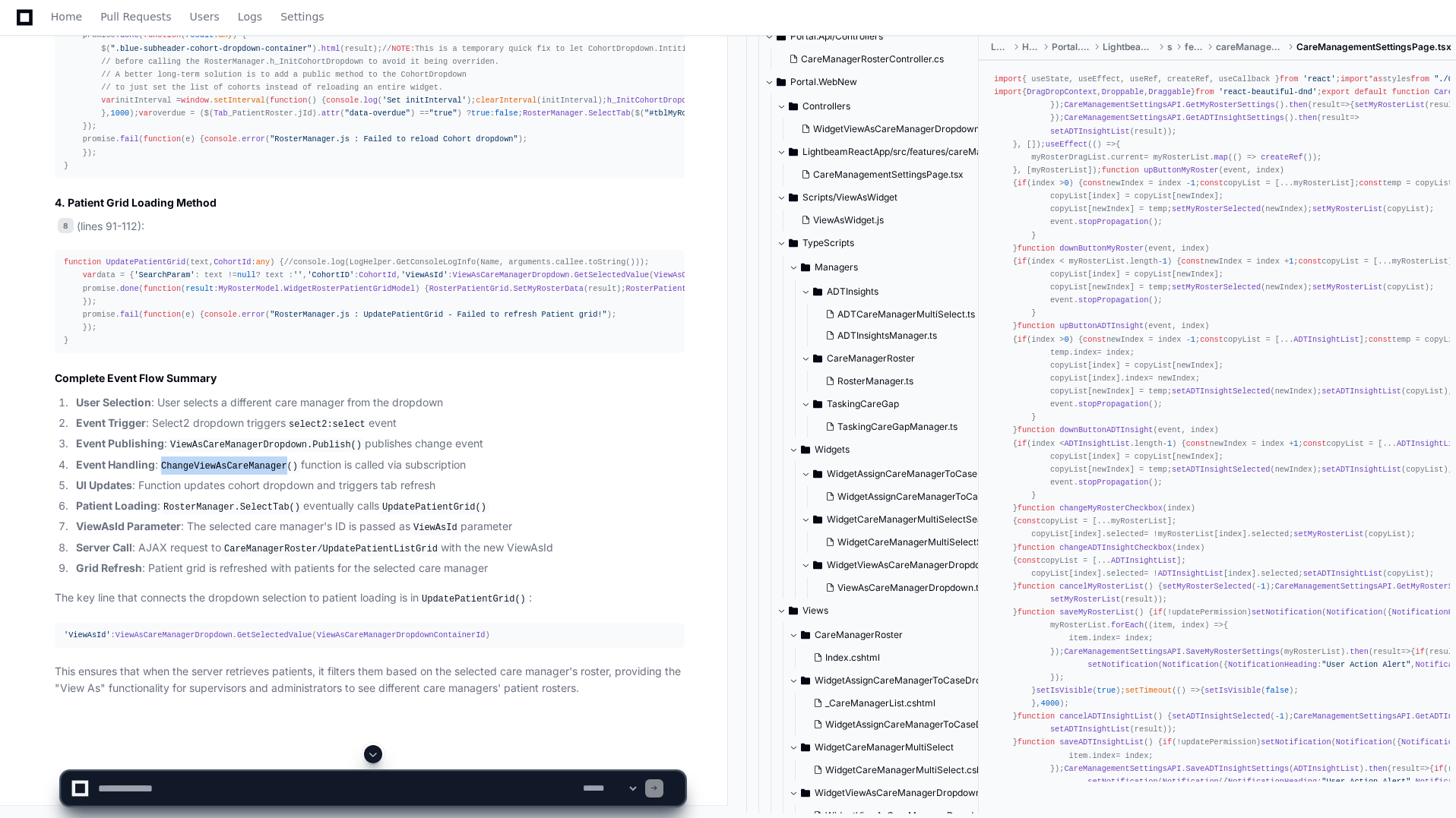
click at [251, 473] on code "ChangeViewAsCareManager()" at bounding box center [229, 467] width 143 height 14
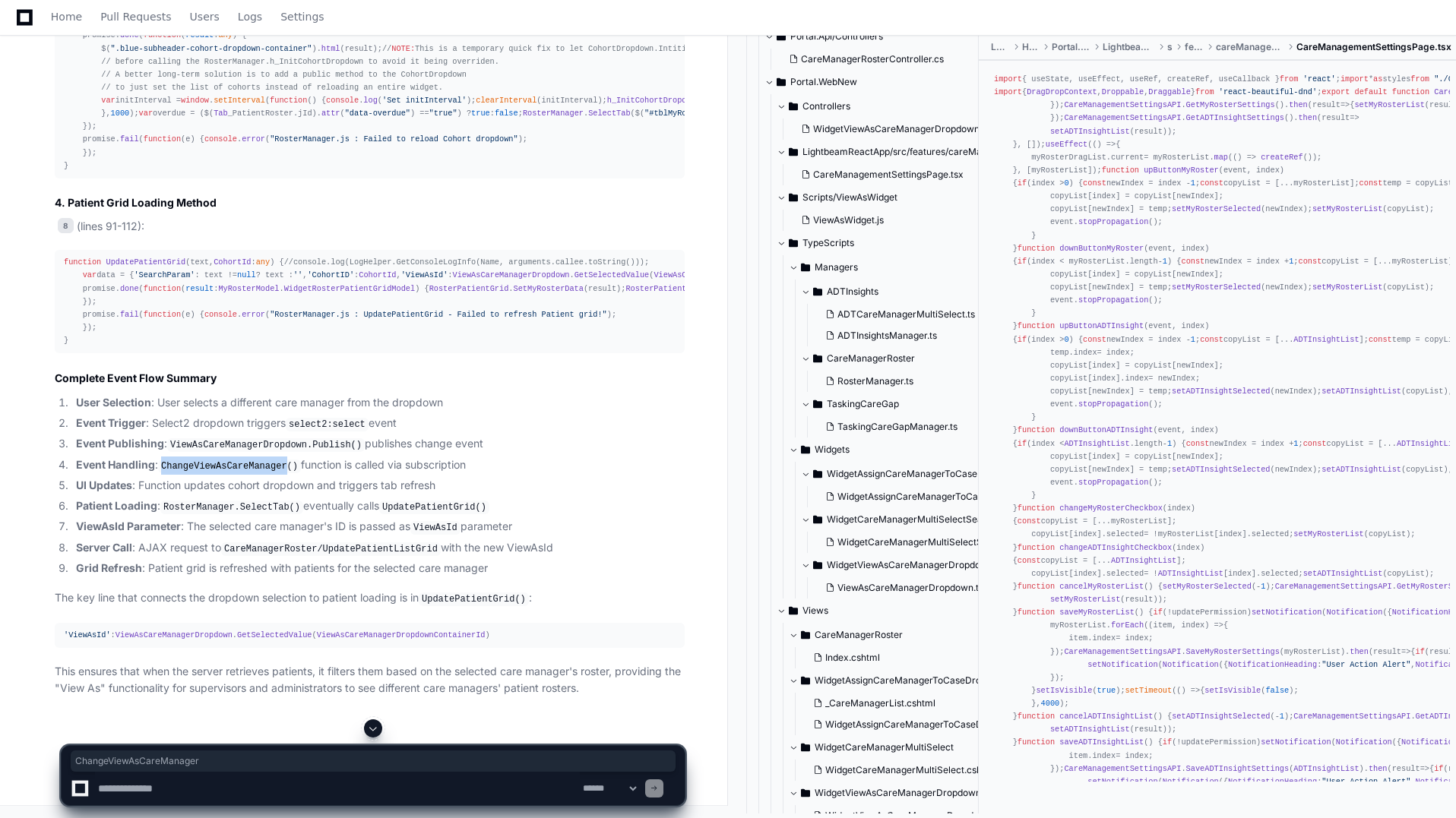
copy code "ChangeViewAsCareManager"
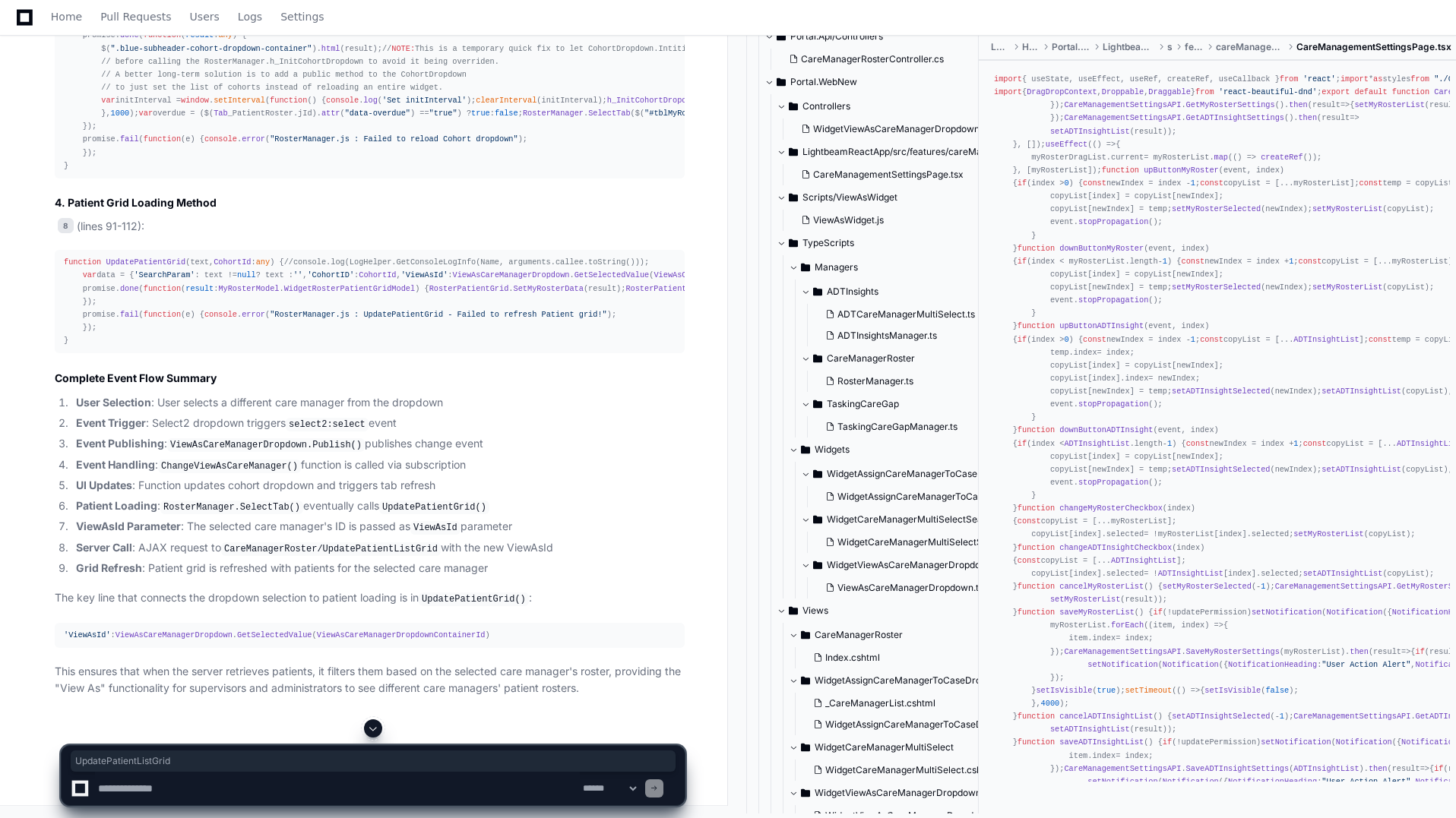
drag, startPoint x: 81, startPoint y: 391, endPoint x: 312, endPoint y: 390, distance: 231.0
click at [312, 347] on div "function UpdatePatientGrid ( text, CohortId : any ) { //console.log(LogHelper.G…" at bounding box center [369, 301] width 612 height 91
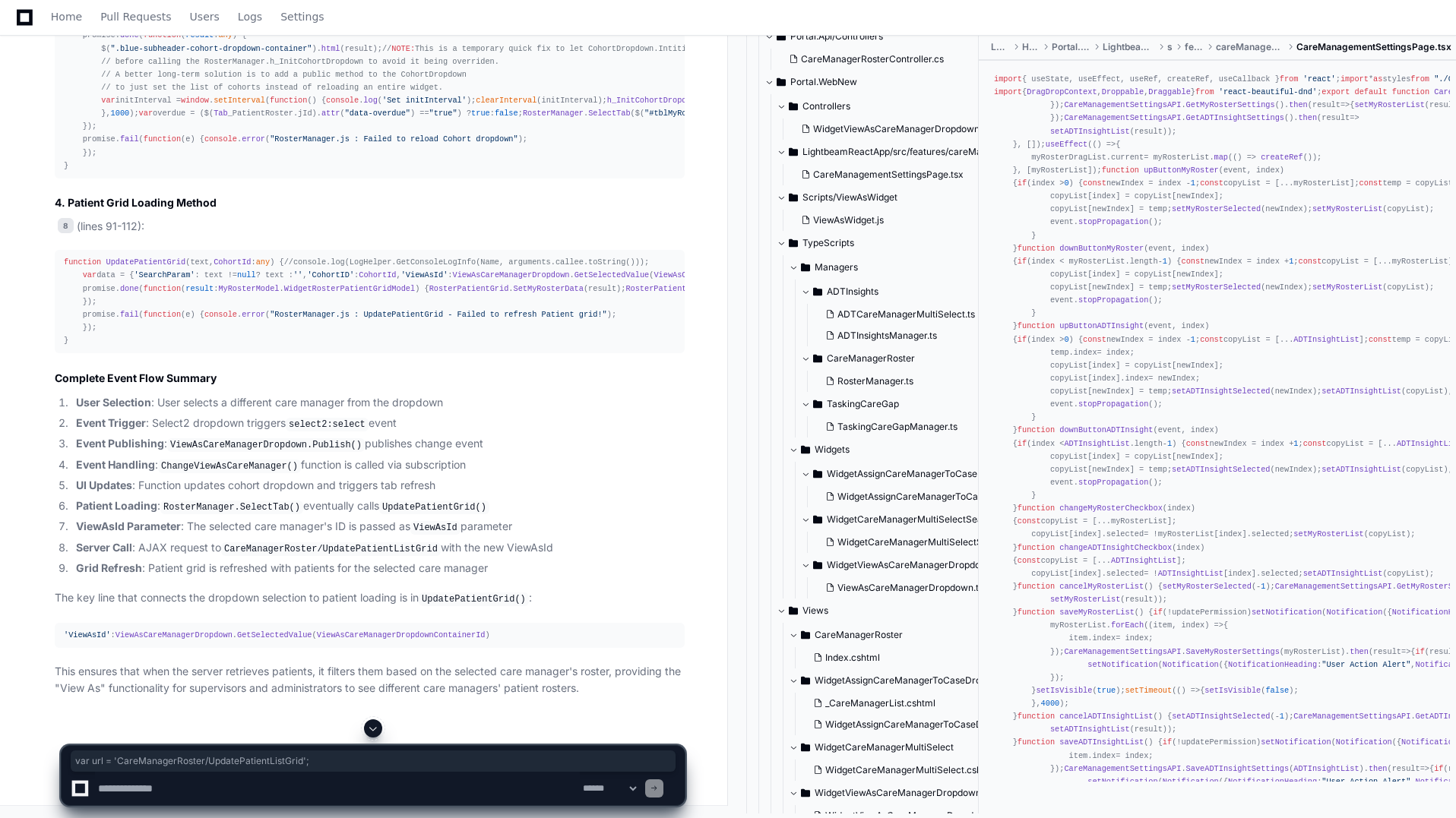
copy div "var url = 'CareManagerRoster/UpdatePatientListGrid' ;"
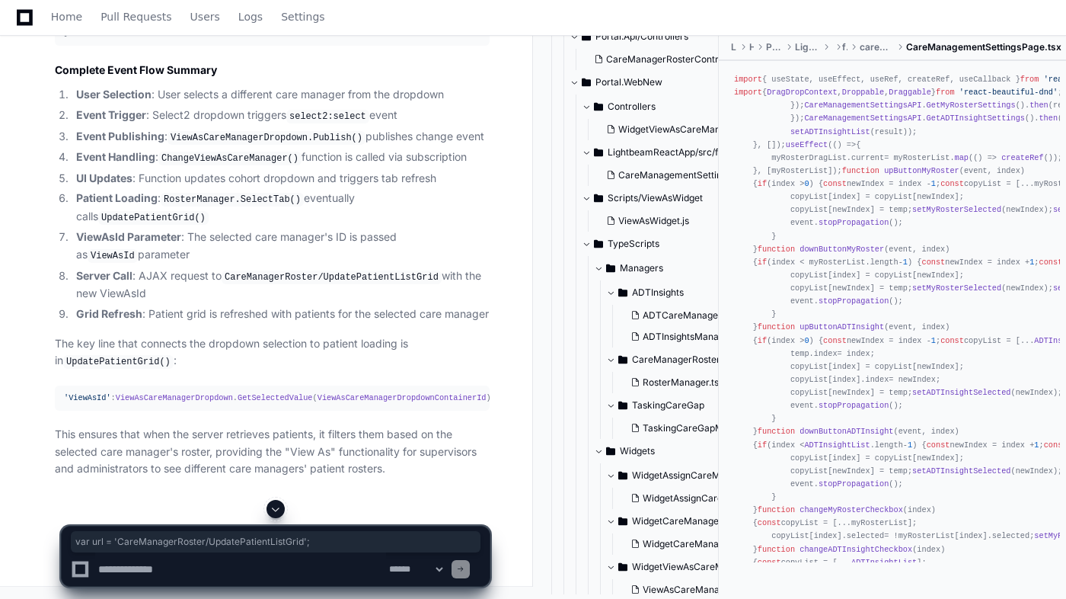
scroll to position [4712, 0]
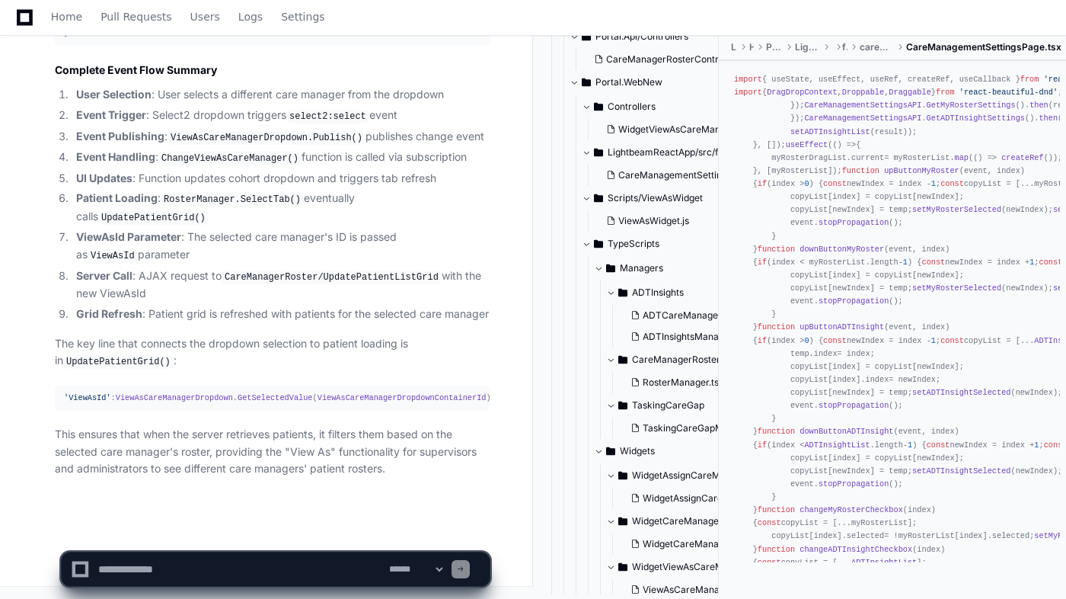
click at [295, 567] on textarea at bounding box center [240, 569] width 291 height 34
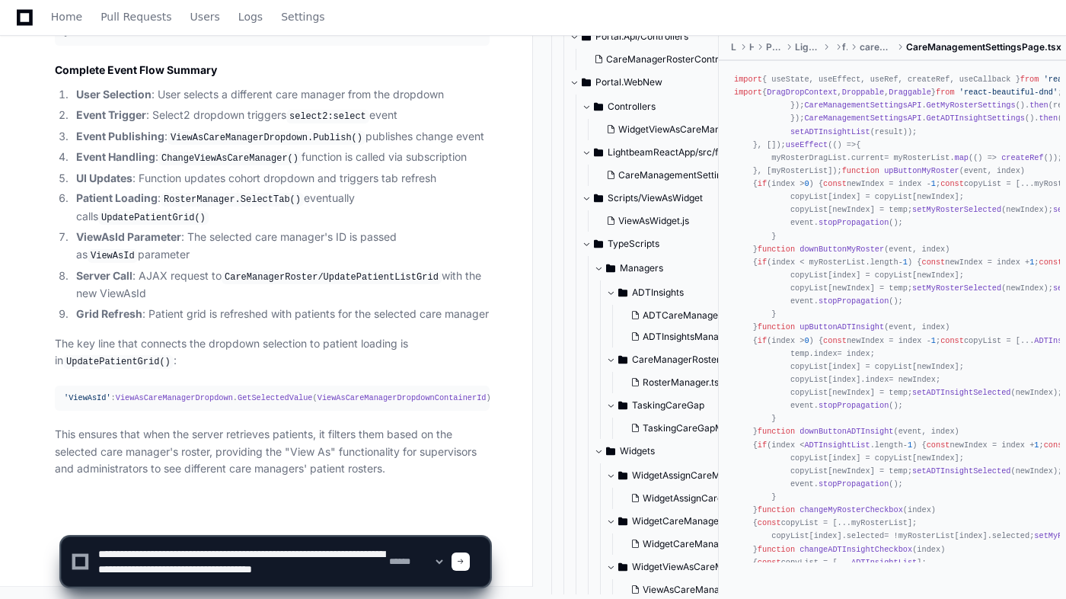
scroll to position [5, 0]
type textarea "**********"
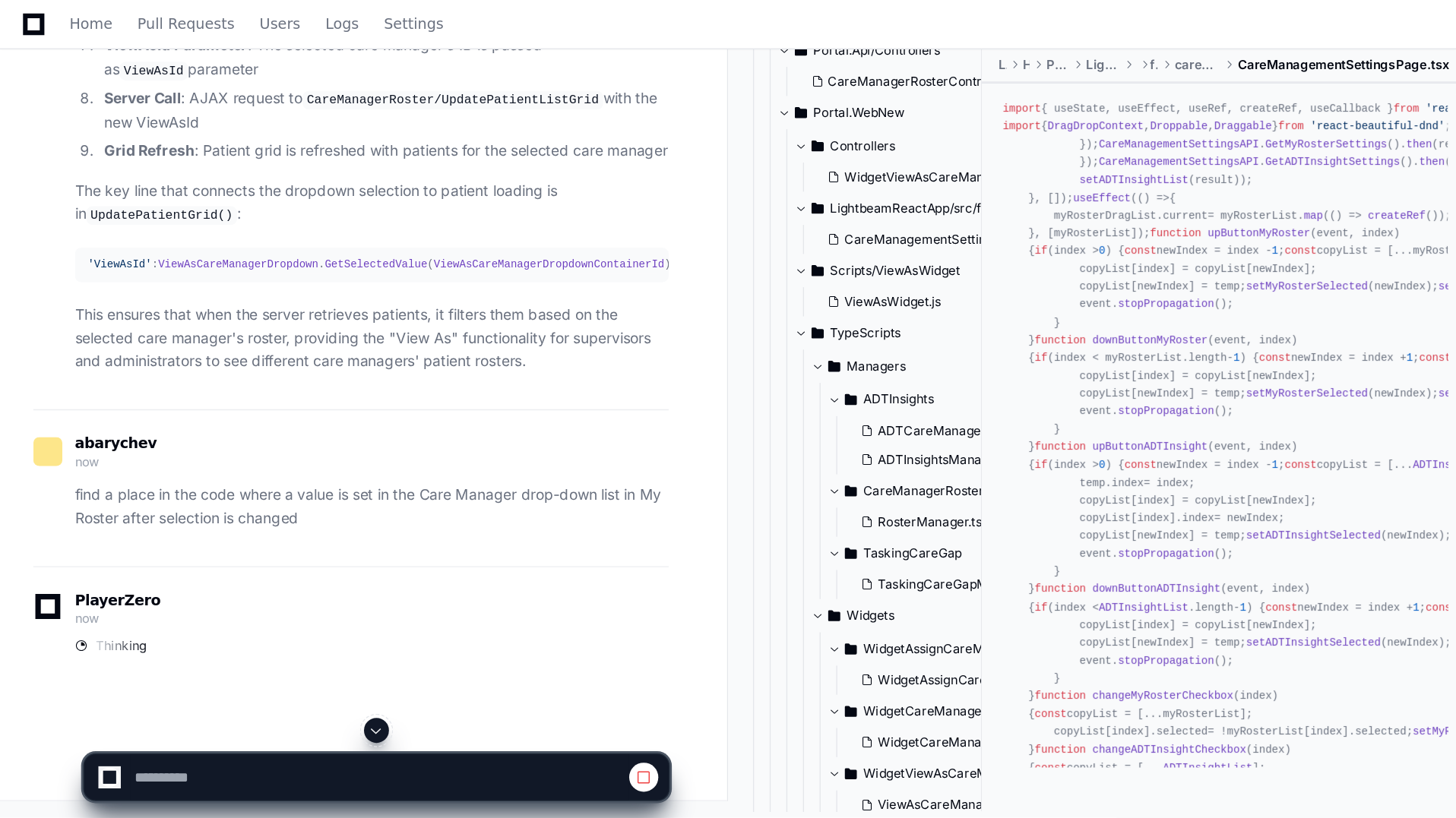
scroll to position [4904, 0]
